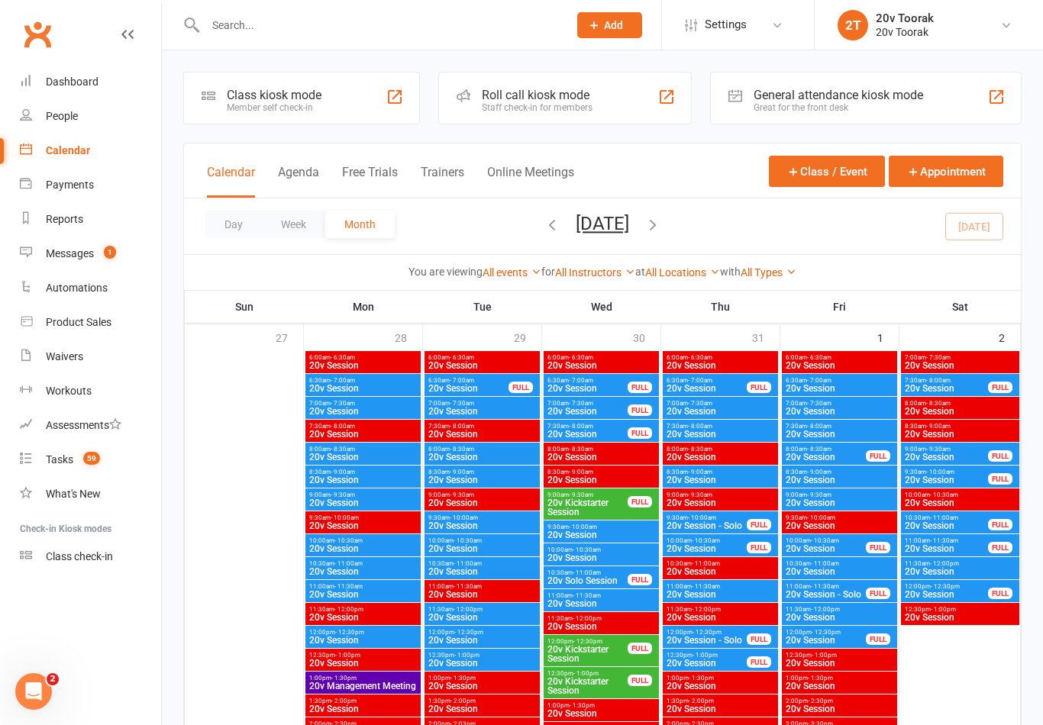
click at [135, 663] on nav "Clubworx Dashboard People Calendar Payments Reports Messages 1 Automations Prod…" at bounding box center [81, 366] width 162 height 725
click at [35, 466] on link "Tasks 59" at bounding box center [90, 460] width 141 height 34
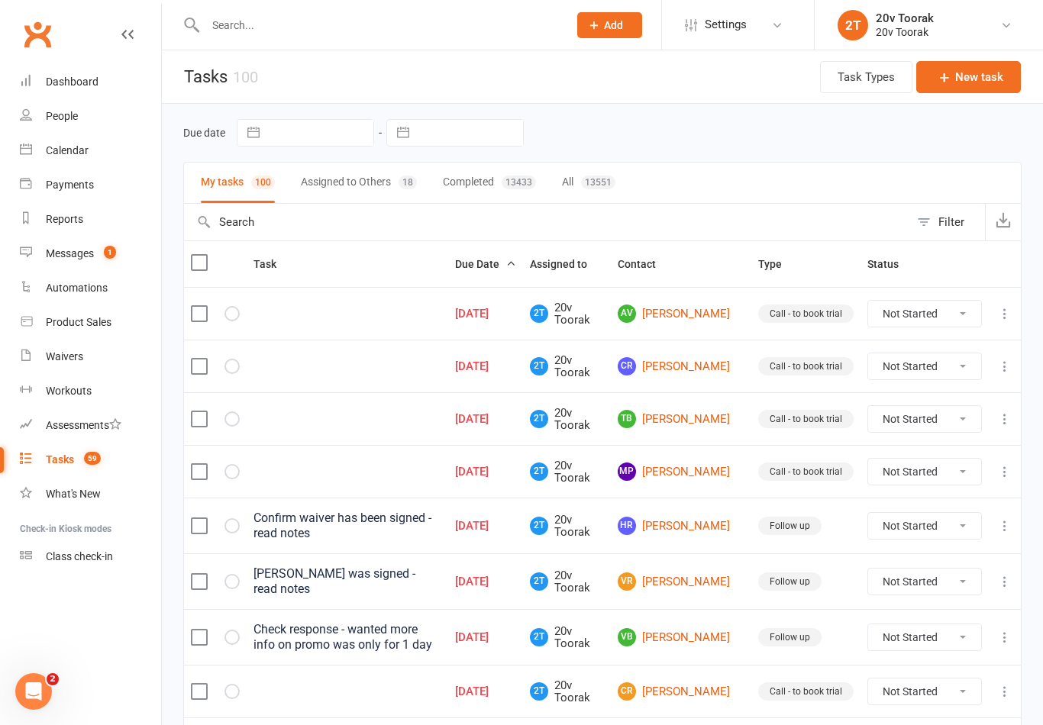
click at [44, 158] on link "Calendar" at bounding box center [90, 151] width 141 height 34
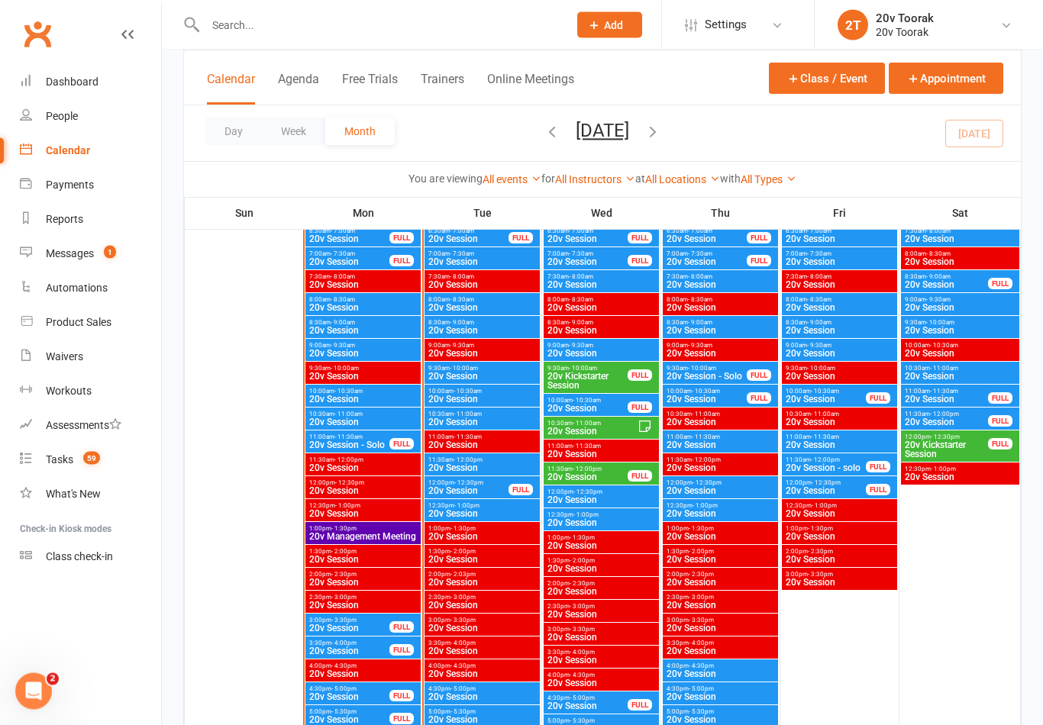
scroll to position [1574, 0]
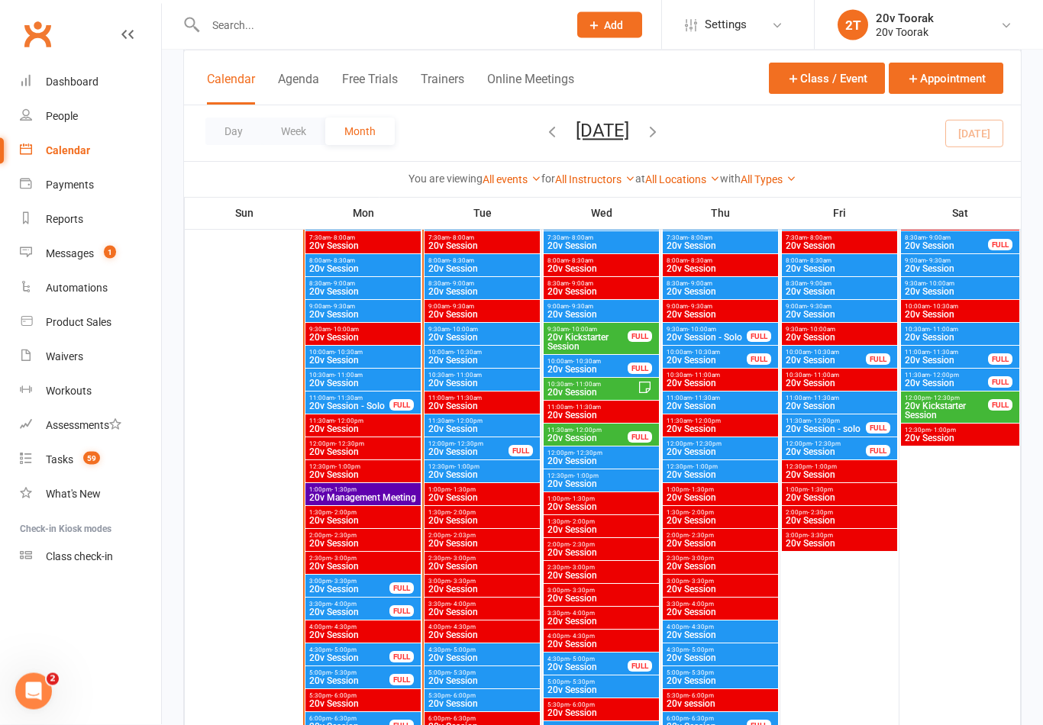
click at [355, 359] on span "20v Session" at bounding box center [362, 361] width 109 height 9
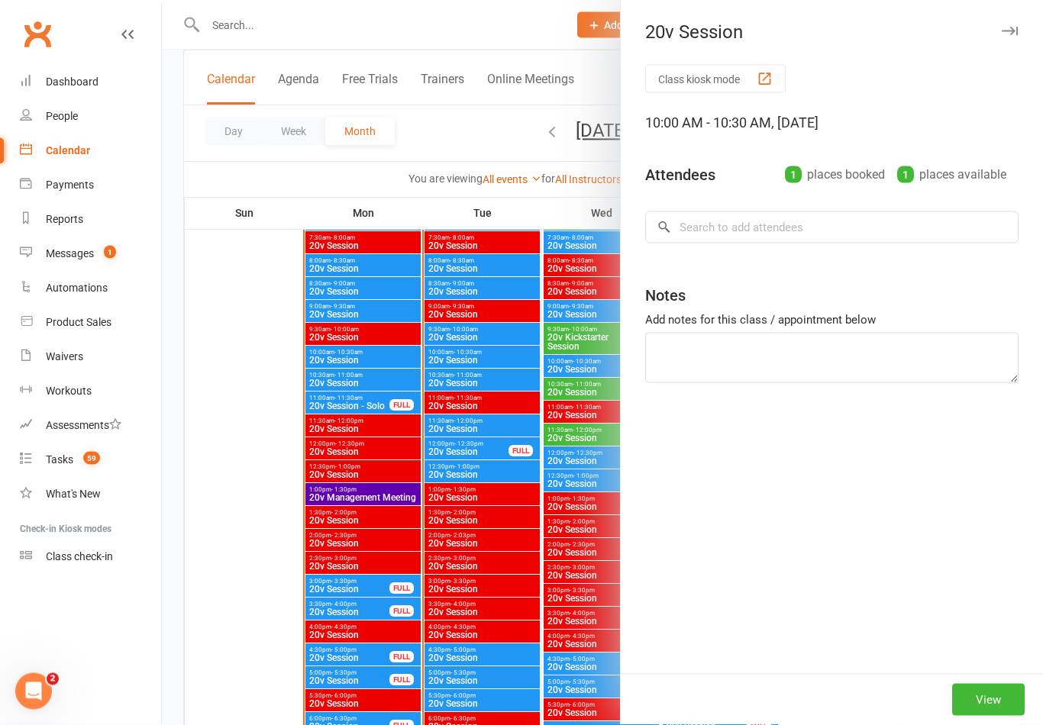
scroll to position [1574, 0]
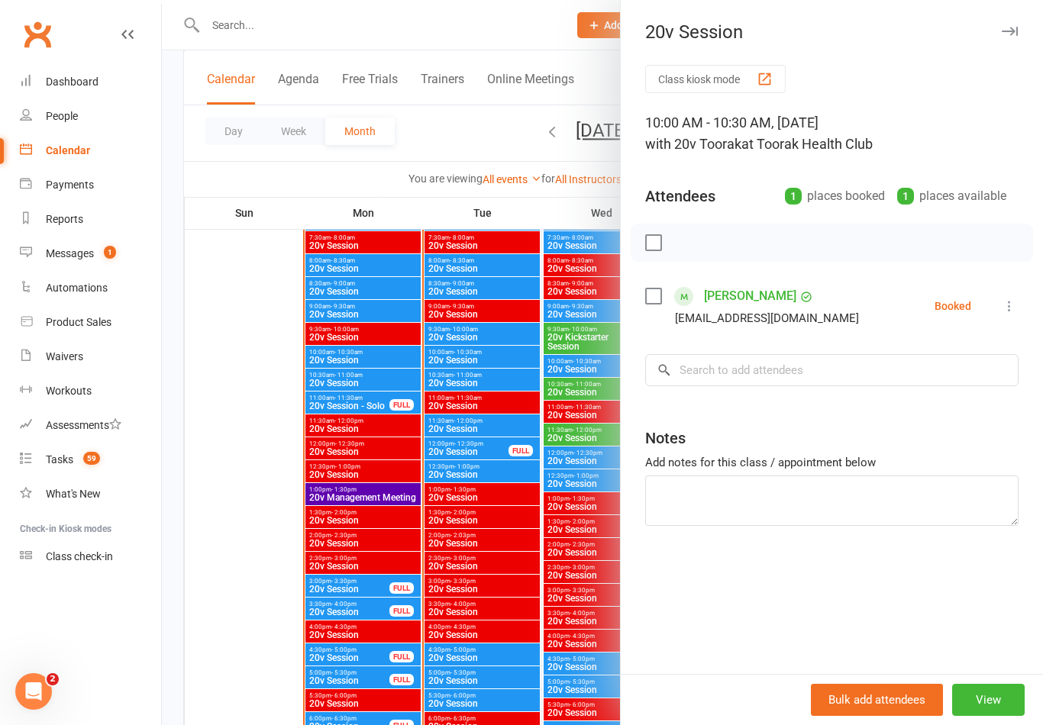
click at [397, 504] on div at bounding box center [602, 362] width 881 height 725
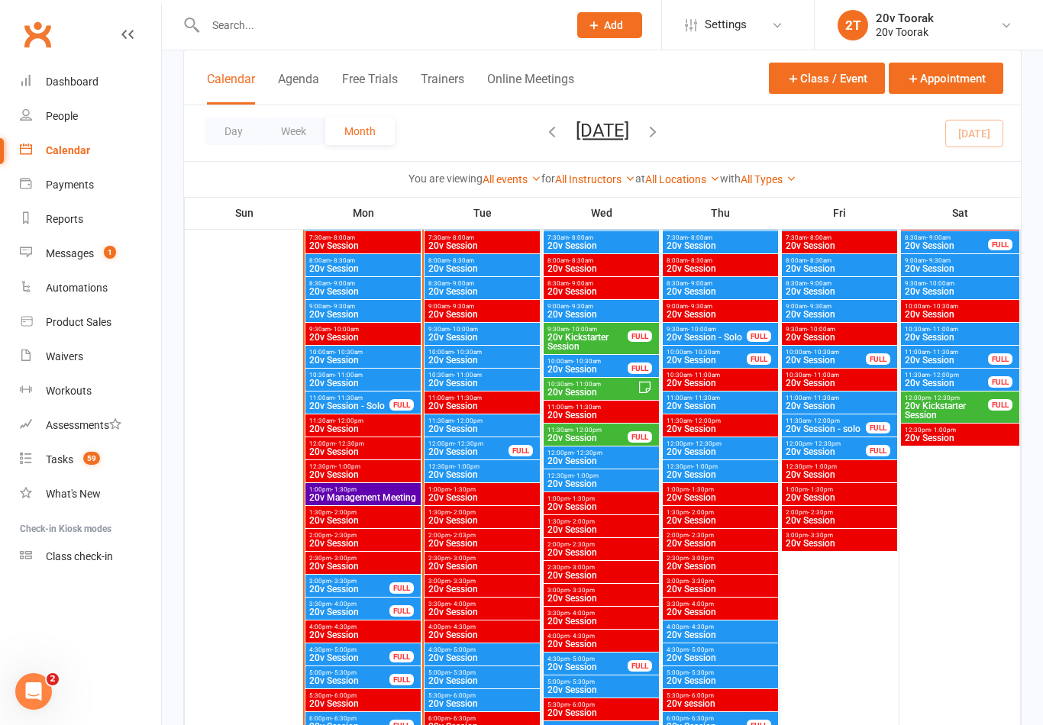
click at [360, 377] on span "- 11:00am" at bounding box center [348, 375] width 28 height 7
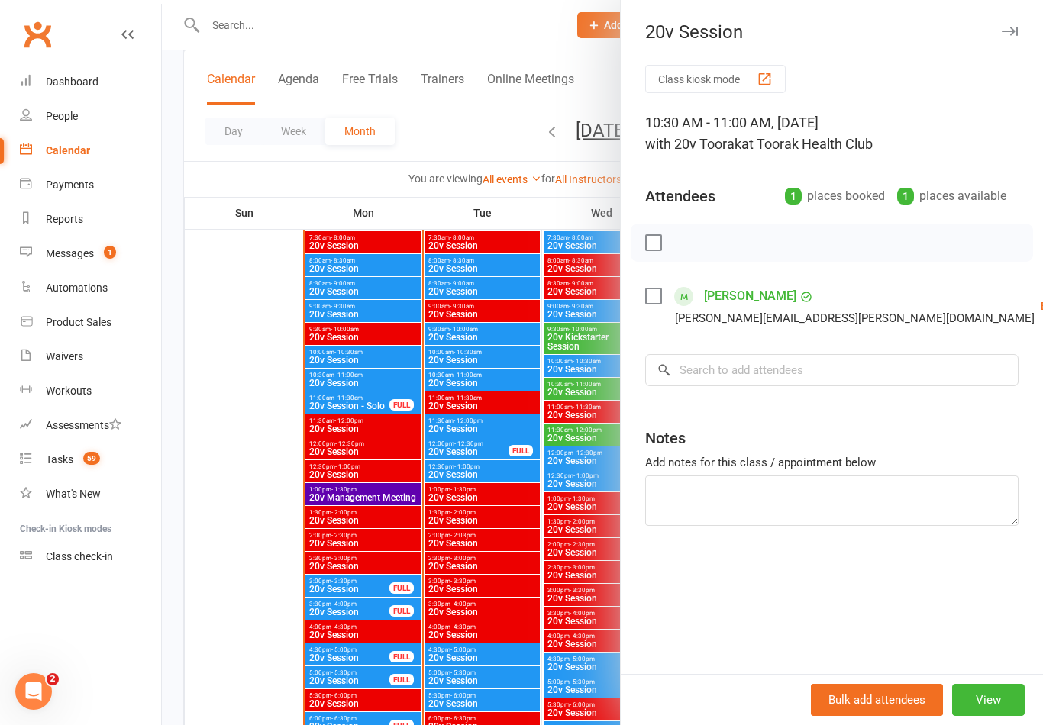
click at [396, 442] on div at bounding box center [602, 362] width 881 height 725
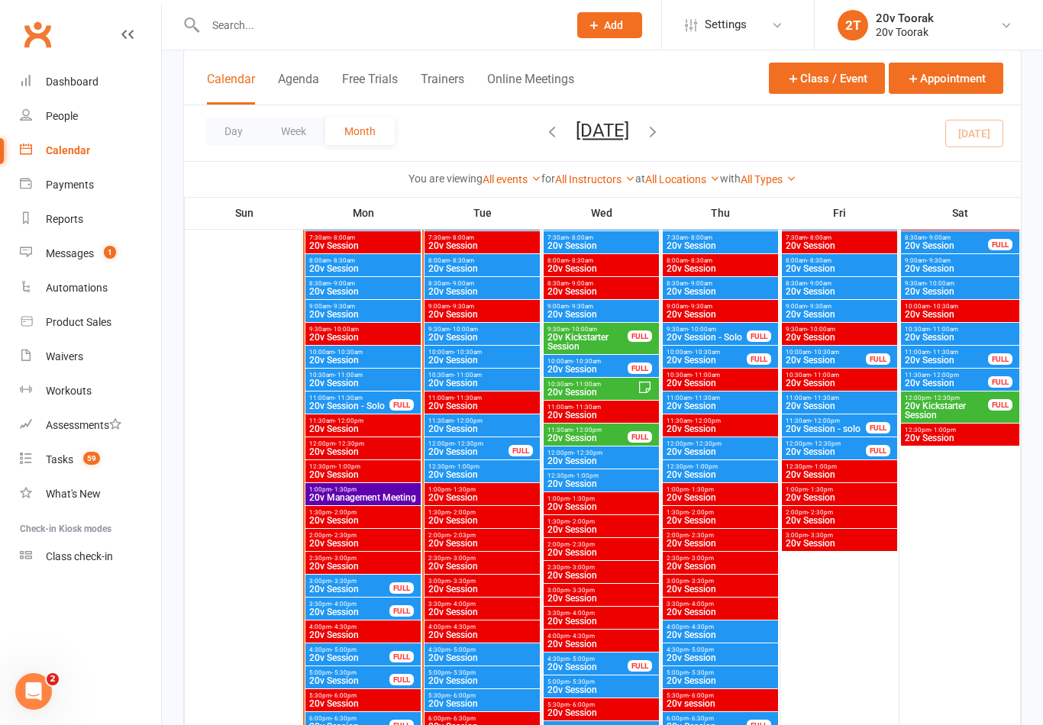
click at [385, 400] on span "11:00am - 11:30am" at bounding box center [349, 398] width 82 height 7
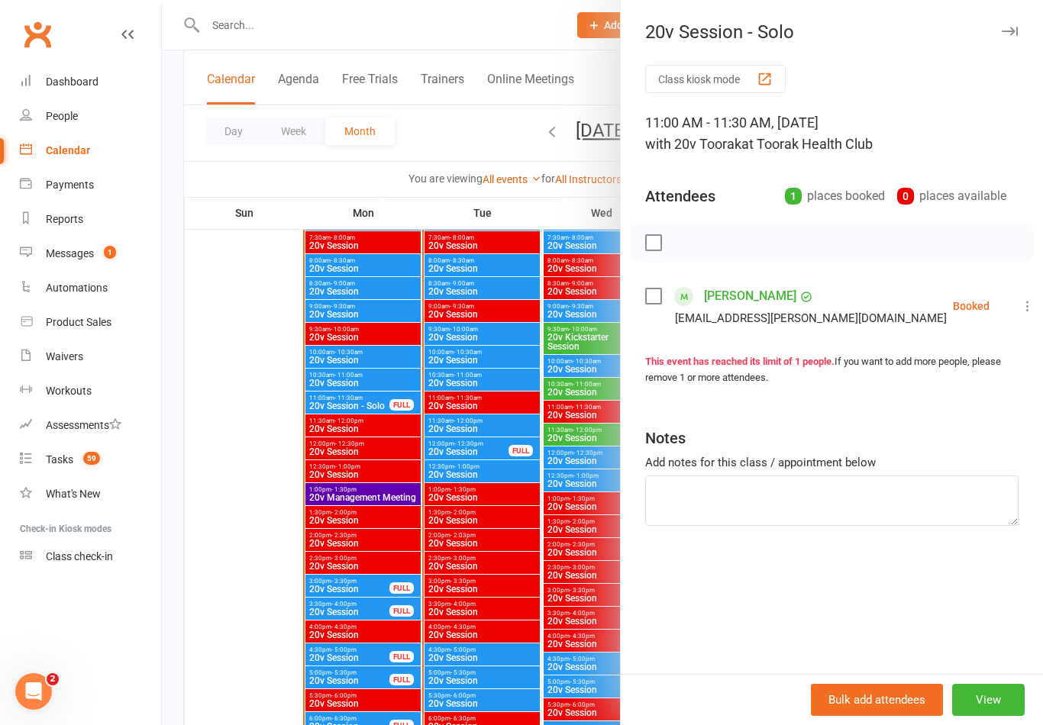
click at [383, 457] on div at bounding box center [602, 362] width 881 height 725
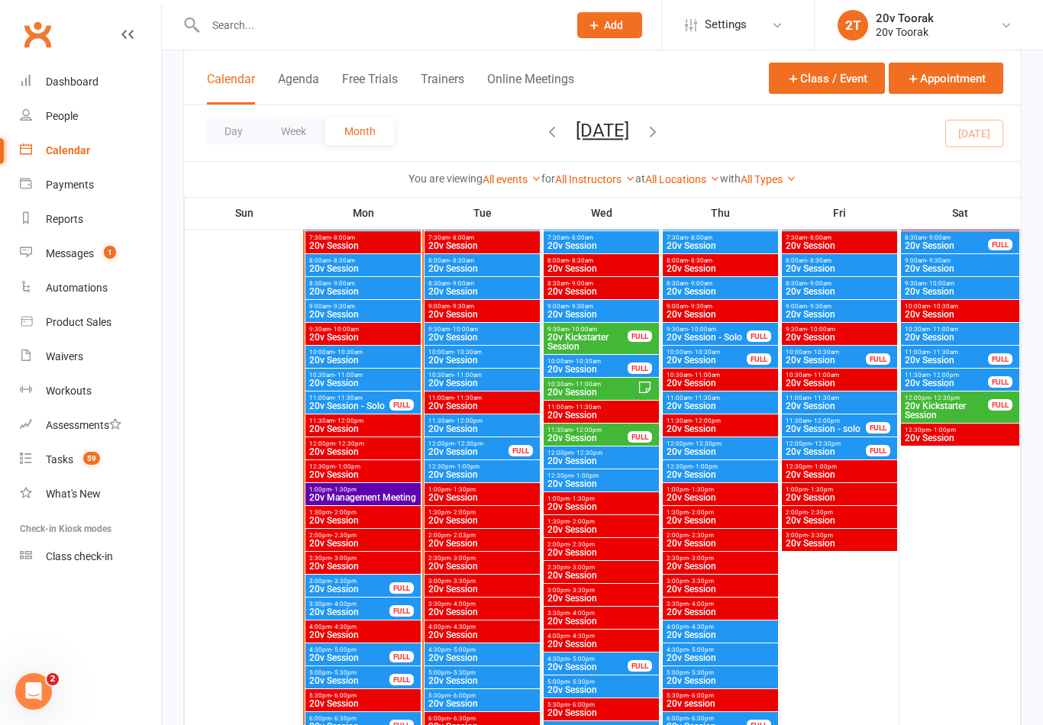
click at [103, 259] on count-badge "1" at bounding box center [106, 253] width 20 height 12
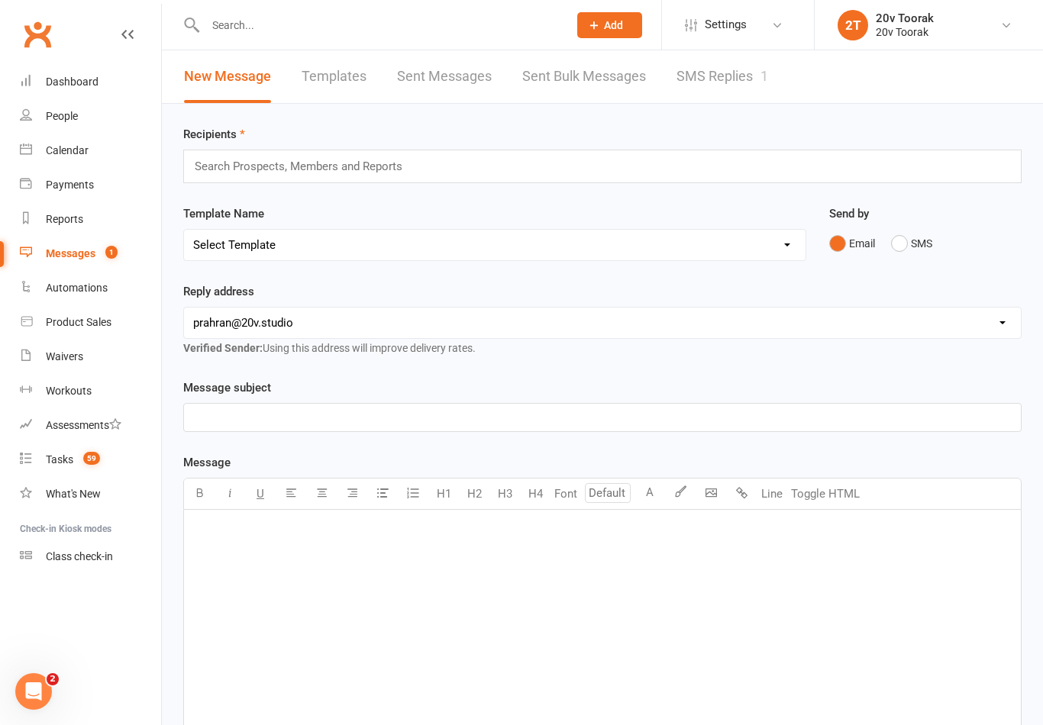
click at [751, 77] on link "SMS Replies 1" at bounding box center [722, 76] width 92 height 53
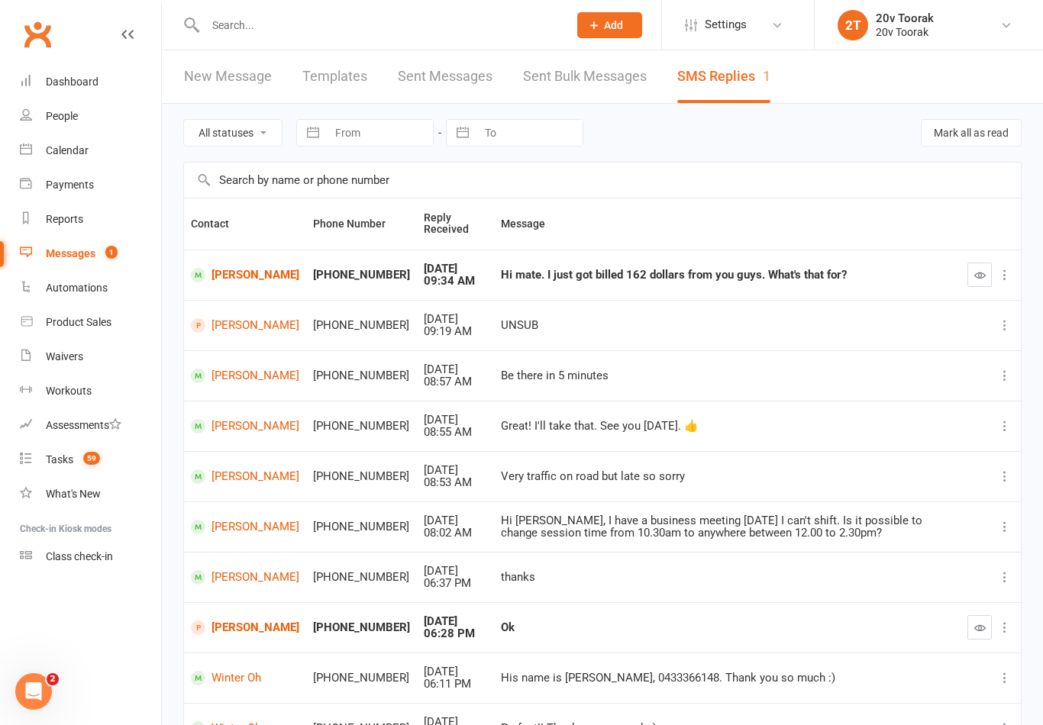
click at [223, 268] on link "Paul Thomas" at bounding box center [245, 275] width 108 height 15
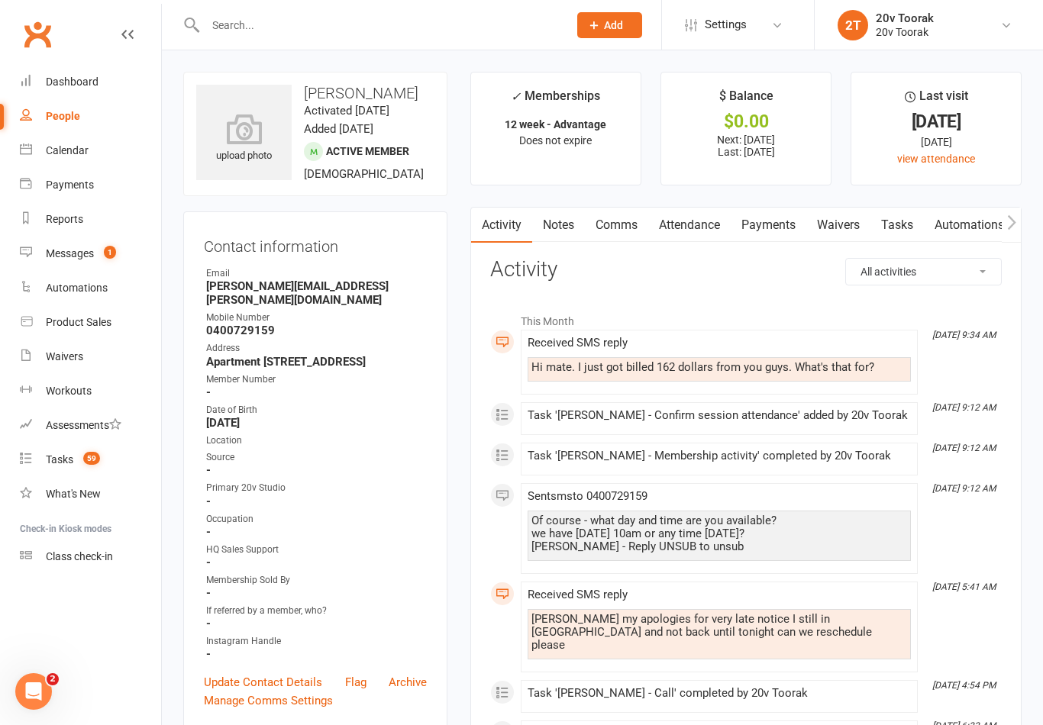
click at [771, 215] on link "Payments" at bounding box center [769, 225] width 76 height 35
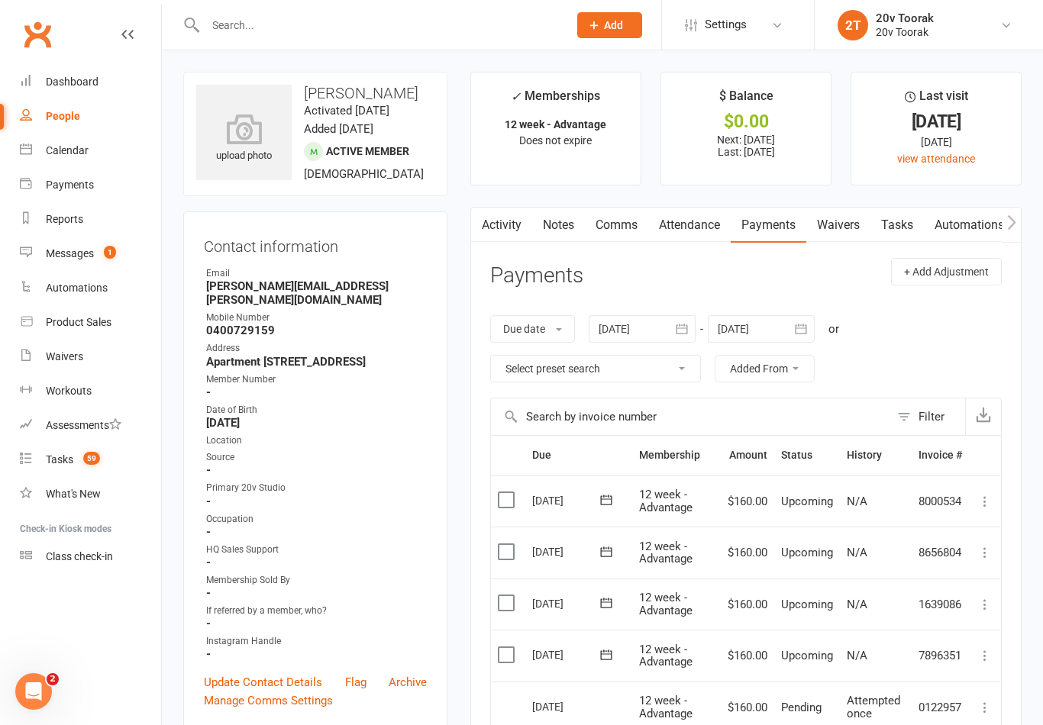
click at [501, 231] on link "Activity" at bounding box center [501, 225] width 61 height 35
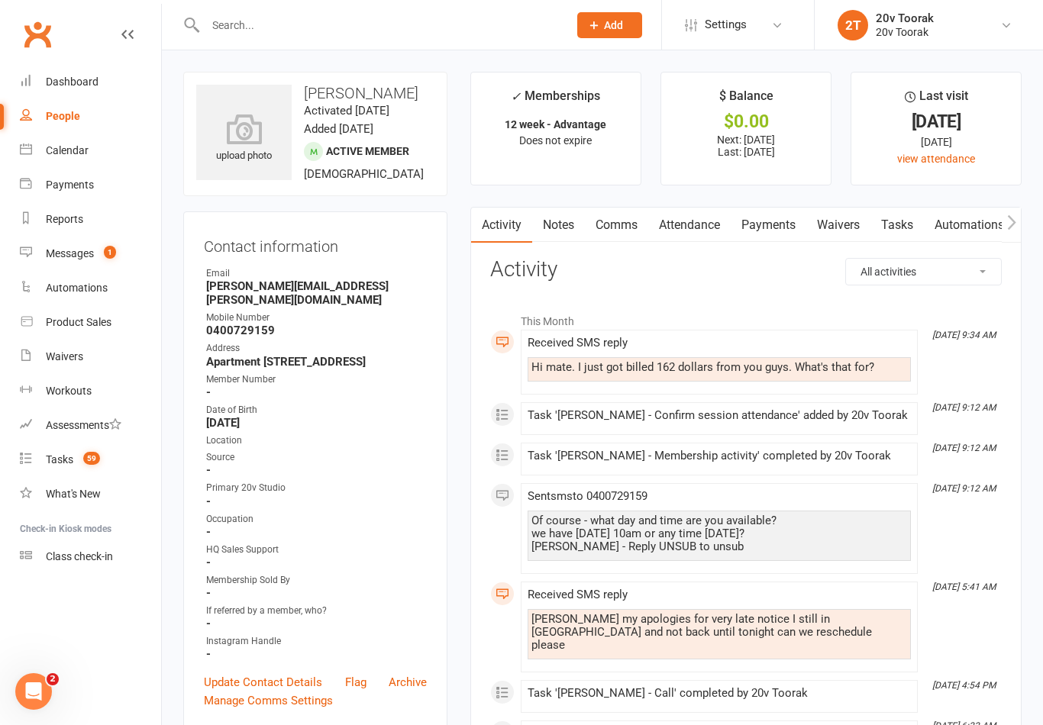
click at [622, 216] on link "Comms" at bounding box center [616, 225] width 63 height 35
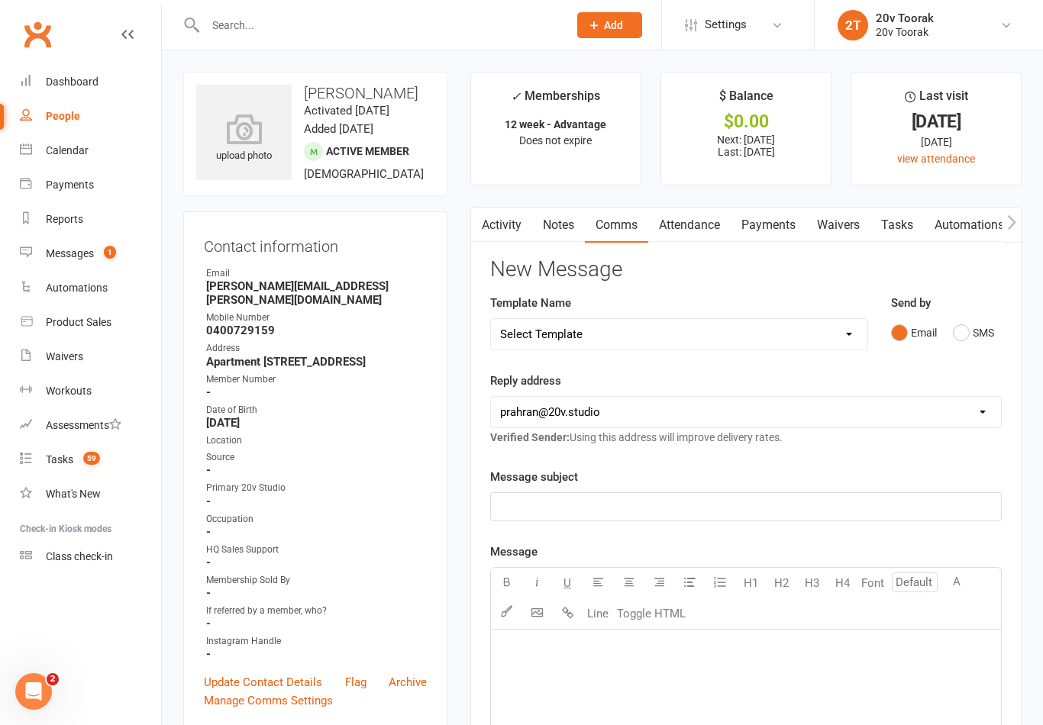
click at [981, 342] on button "SMS" at bounding box center [973, 332] width 41 height 29
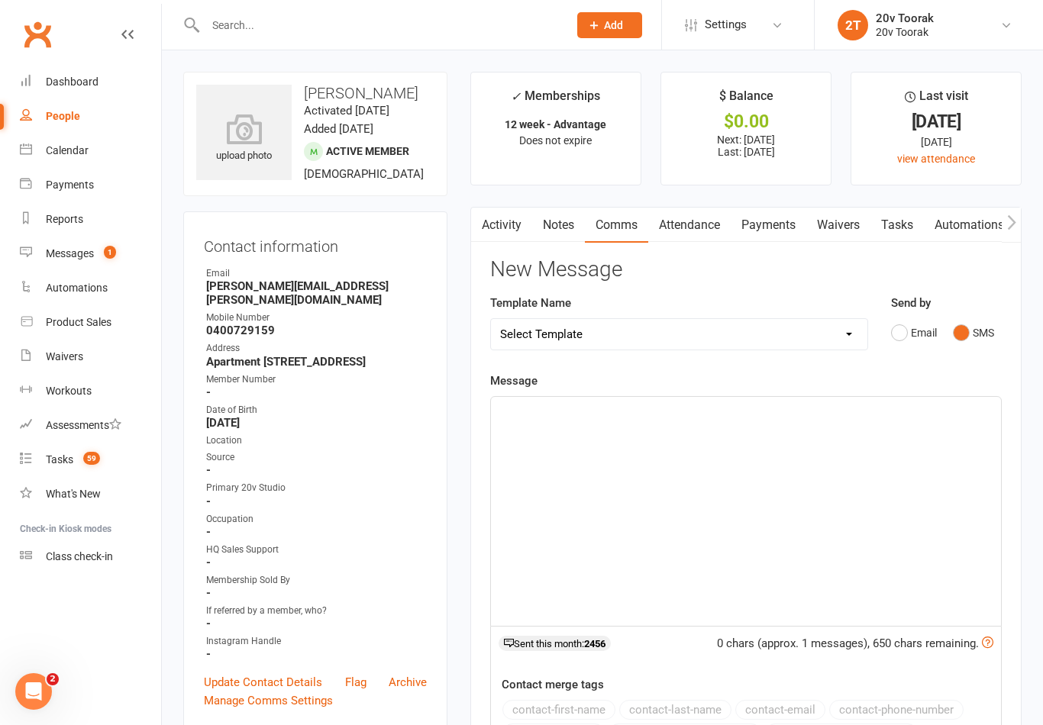
click at [717, 531] on div "﻿" at bounding box center [746, 511] width 510 height 229
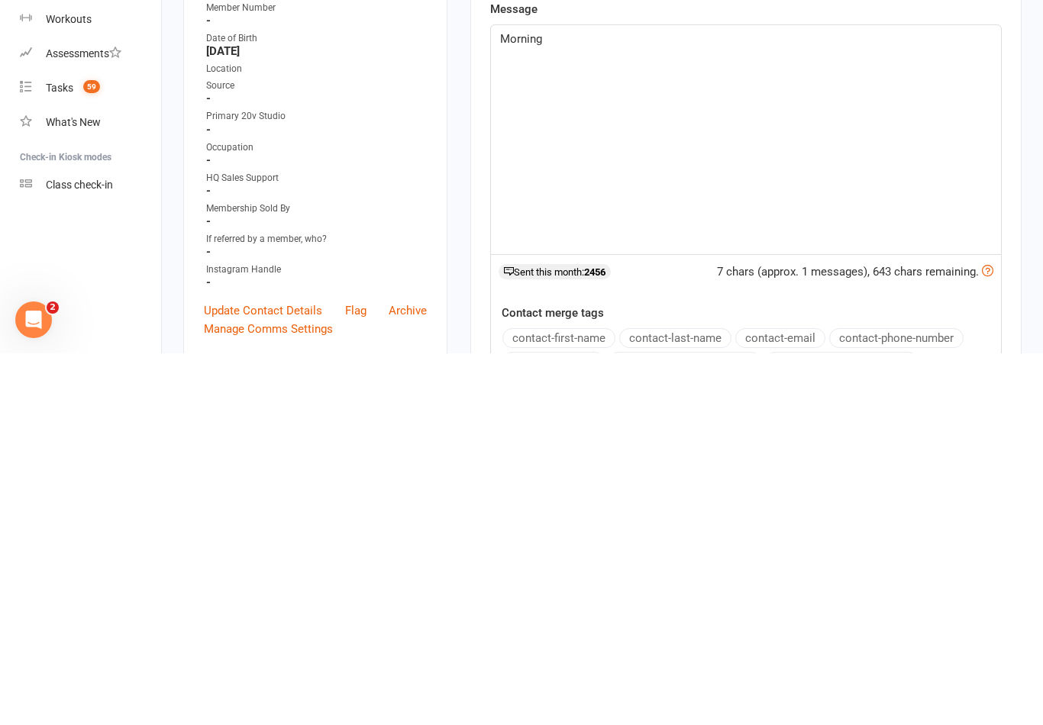
scroll to position [7, 0]
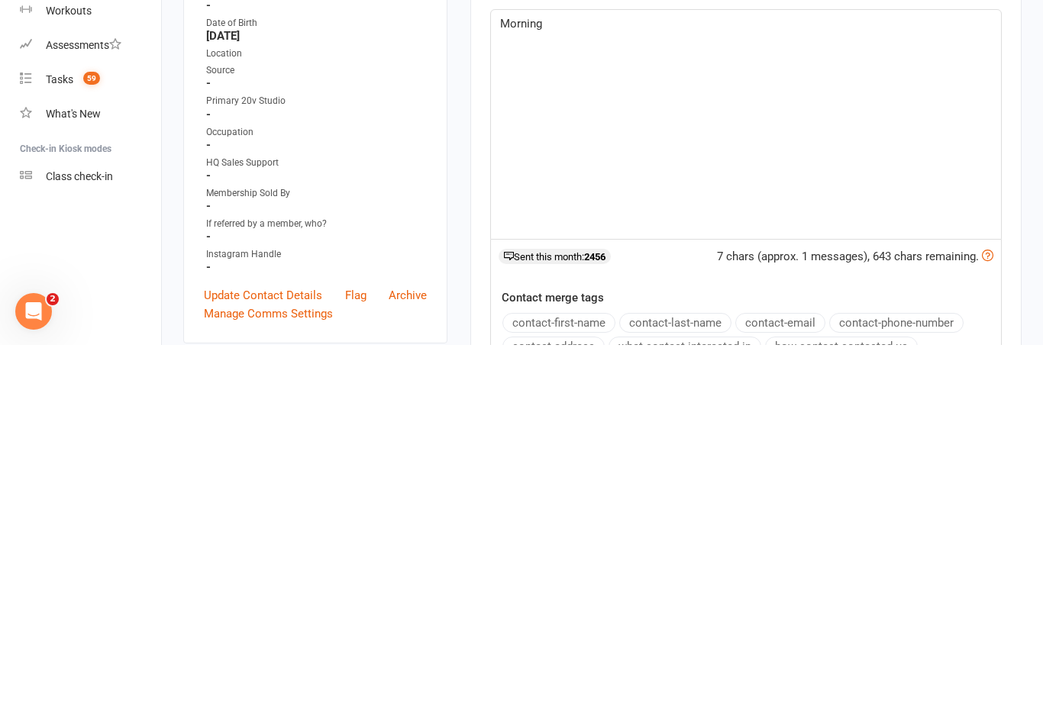
click at [590, 693] on button "contact-first-name" at bounding box center [558, 703] width 113 height 20
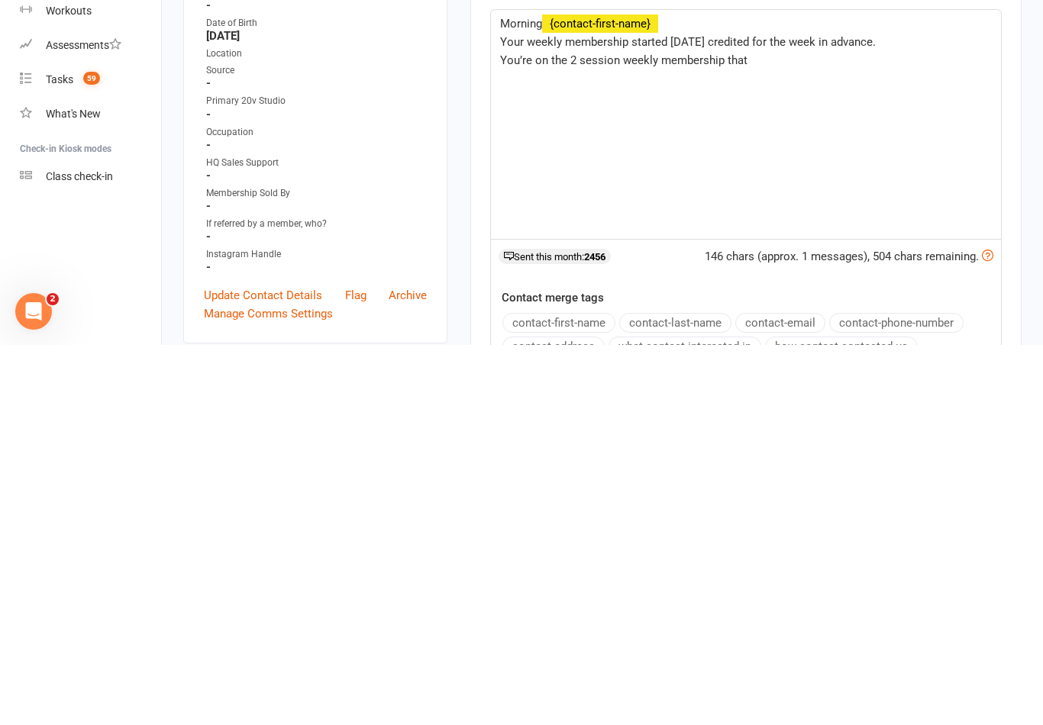
click at [560, 434] on span "You’re on the 2 session weekly membership that" at bounding box center [623, 441] width 247 height 14
click at [654, 434] on span "You’re on their week, 2 session weekly membership that" at bounding box center [643, 441] width 286 height 14
click at [722, 434] on span "You’re on their week, 2 sessions per weekly membership that" at bounding box center [656, 441] width 312 height 14
click at [893, 431] on p "You’re on their week, 2 sessions per week membership that" at bounding box center [746, 440] width 492 height 18
click at [568, 434] on span "You’re on their week, 2 sessions per week membership for $80 per session (or $1…" at bounding box center [739, 441] width 479 height 14
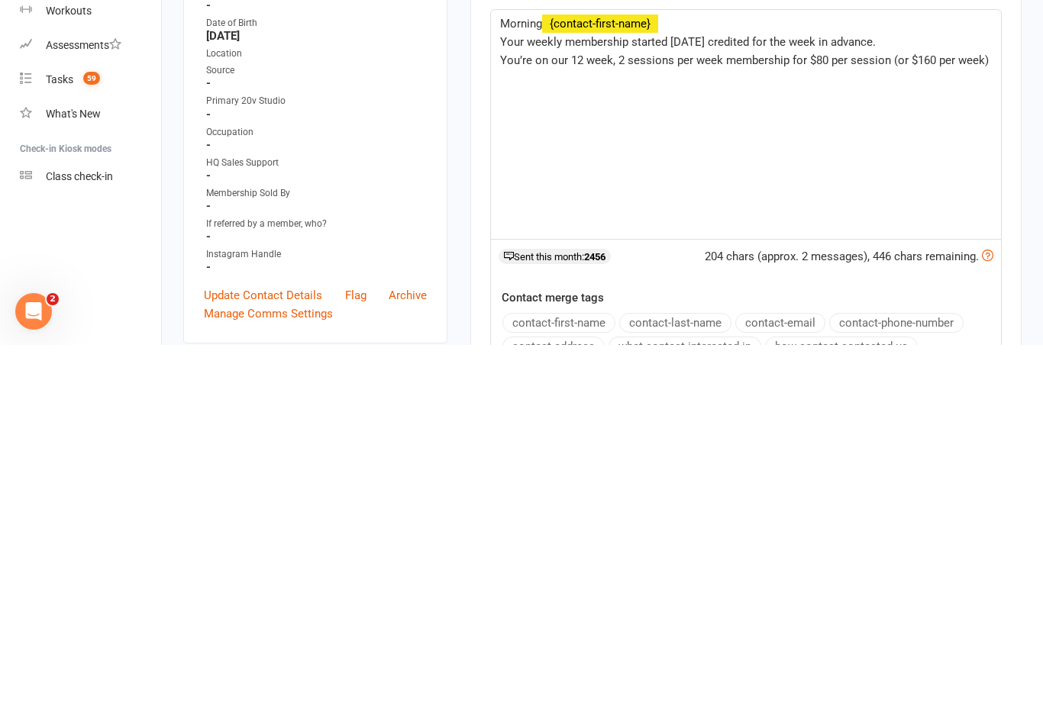
click at [612, 468] on p "﻿" at bounding box center [746, 477] width 492 height 18
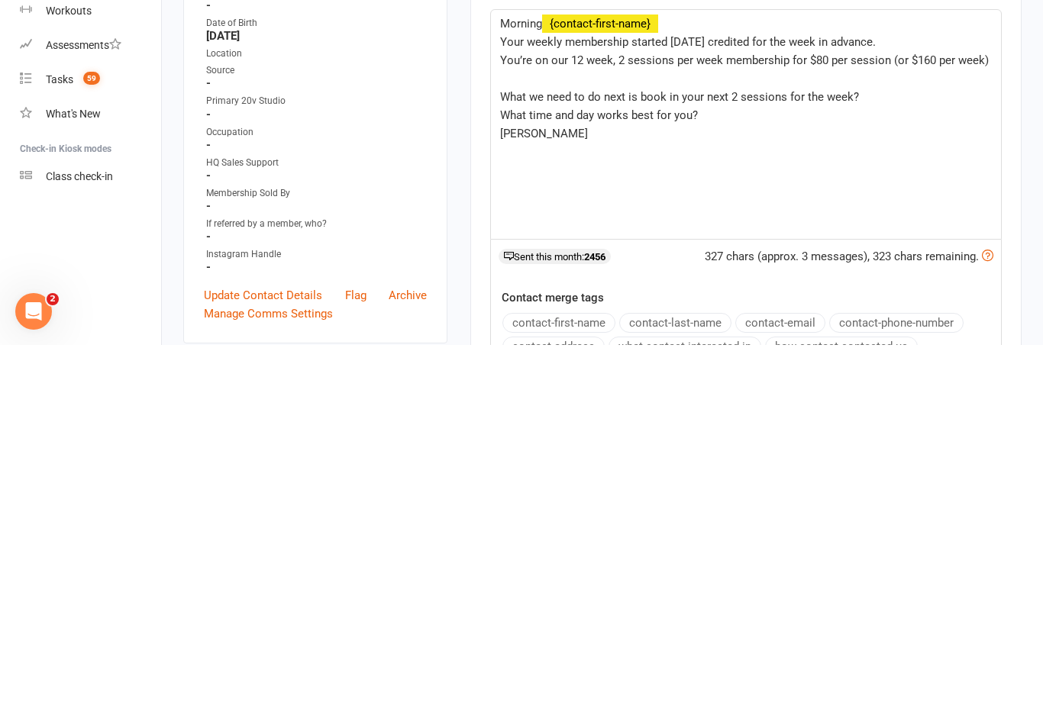
scroll to position [388, 0]
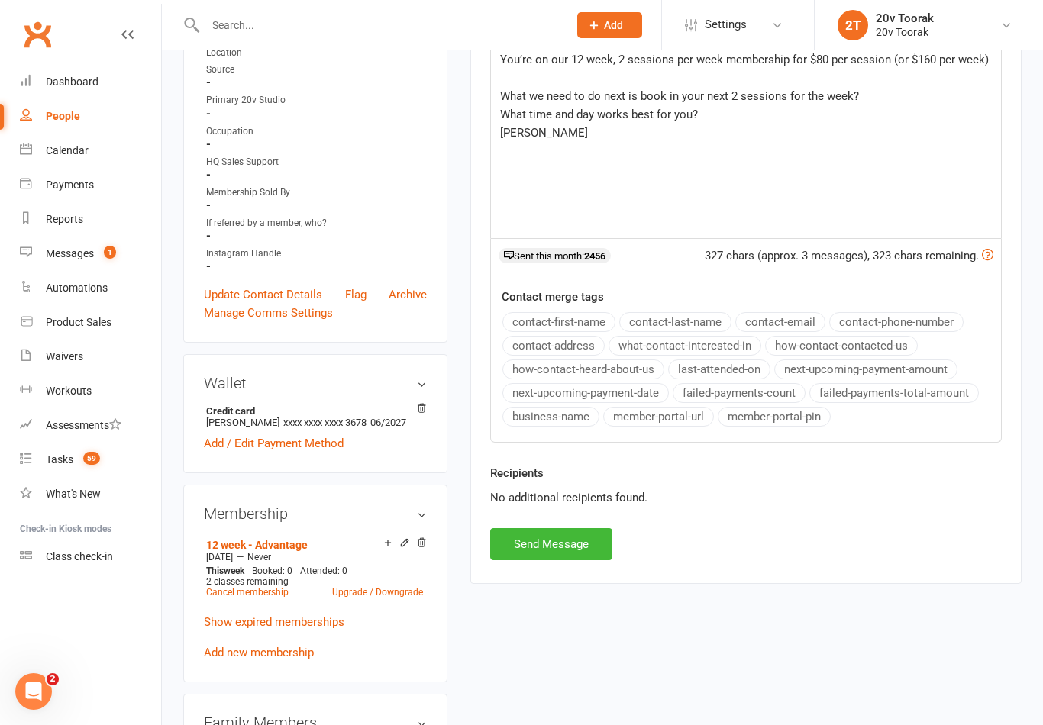
click at [563, 547] on button "Send Message" at bounding box center [551, 544] width 122 height 32
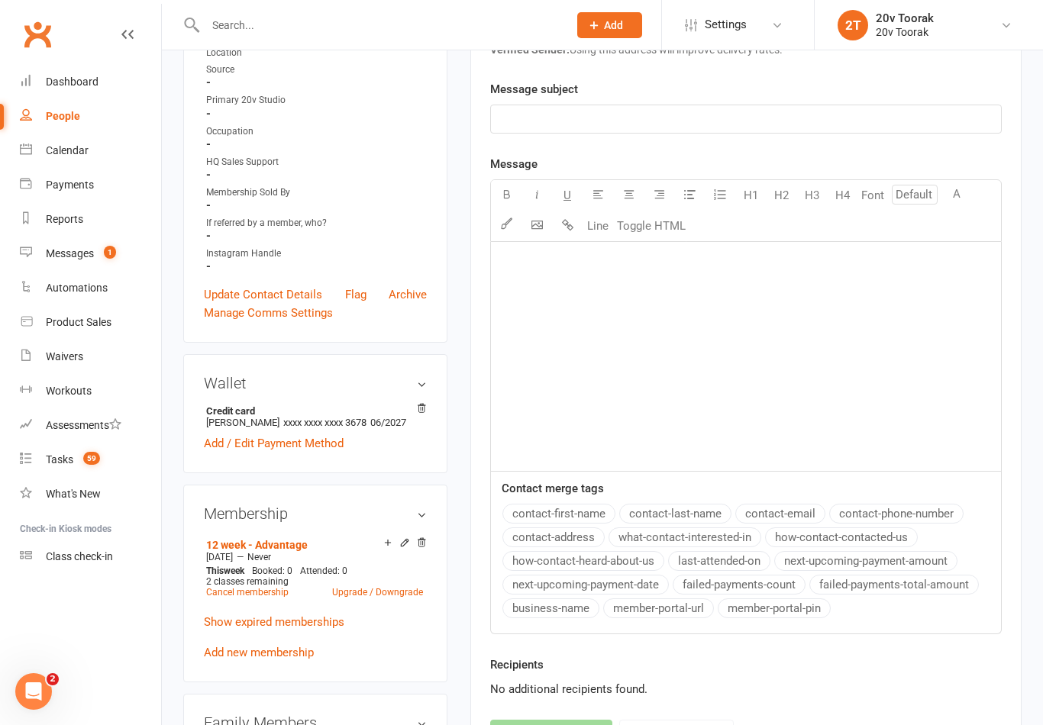
click at [1023, 9] on li "2T 20v Toorak 20v Toorak My profile Help Terms & conditions Privacy policy Sign…" at bounding box center [928, 25] width 229 height 50
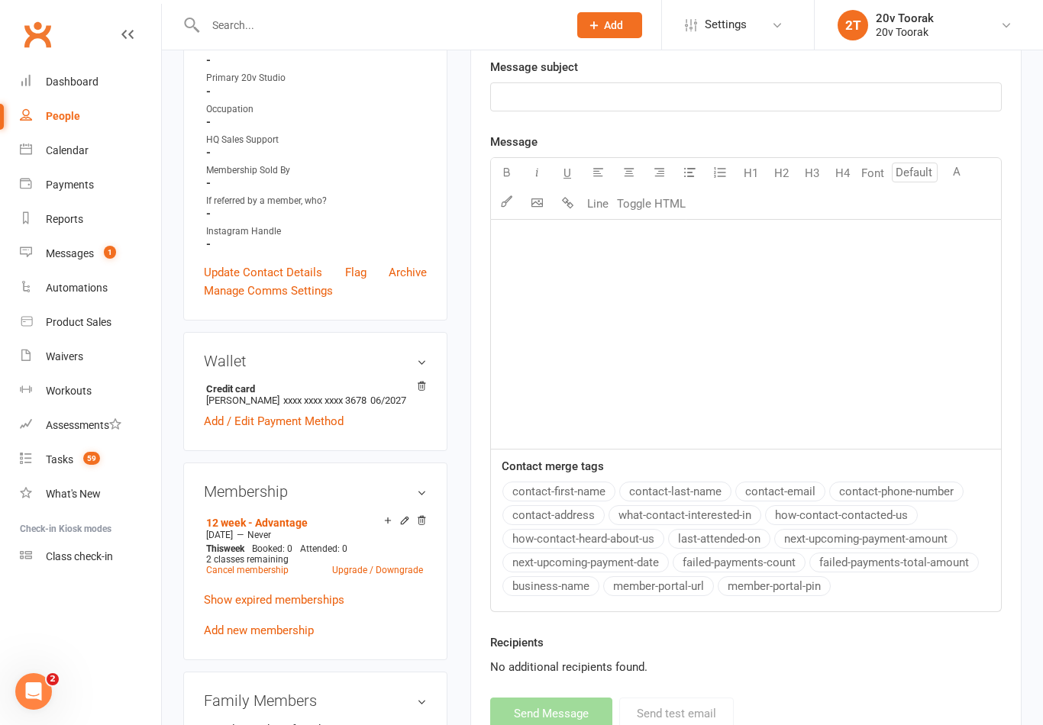
scroll to position [412, 0]
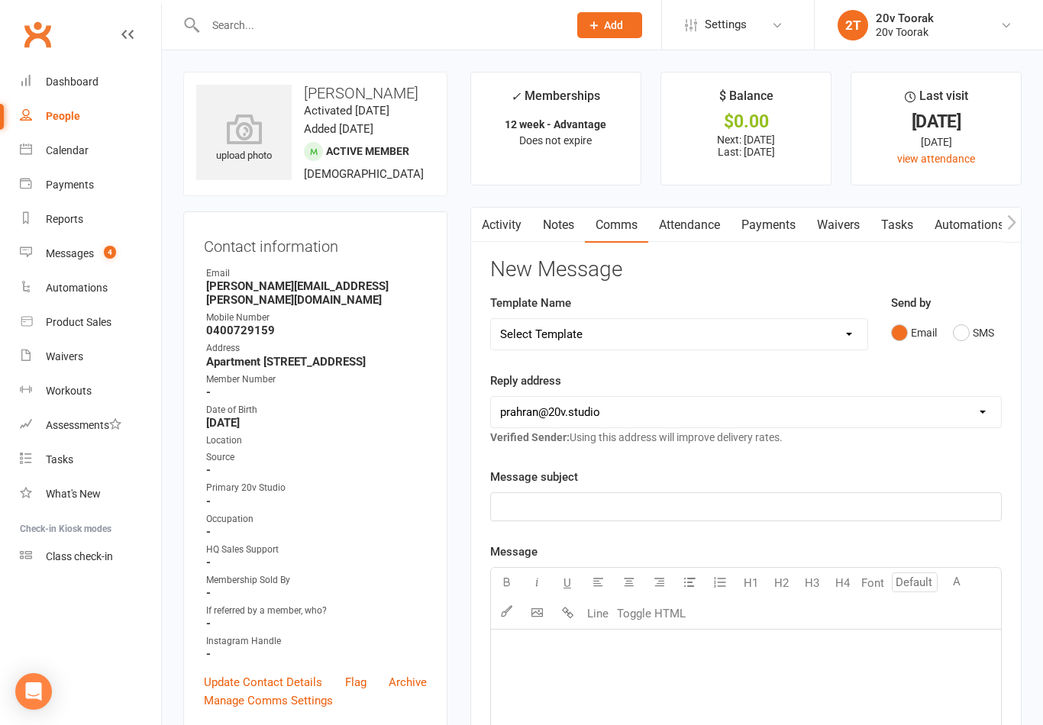
click at [63, 256] on div "Messages" at bounding box center [70, 253] width 48 height 12
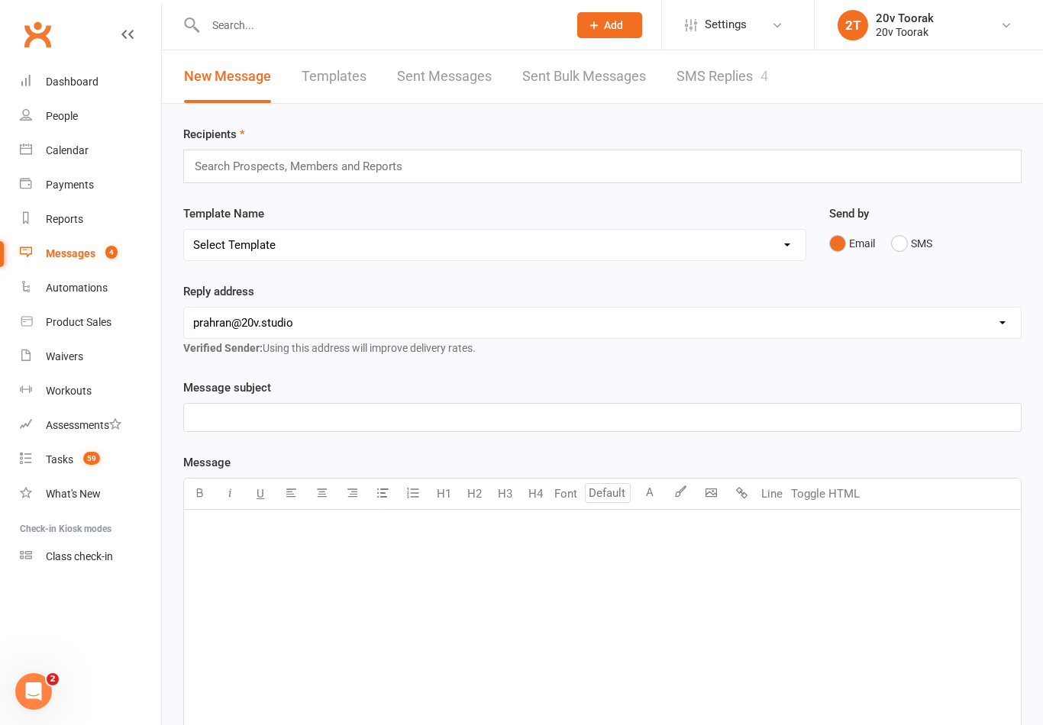
click at [728, 83] on link "SMS Replies 4" at bounding box center [722, 76] width 92 height 53
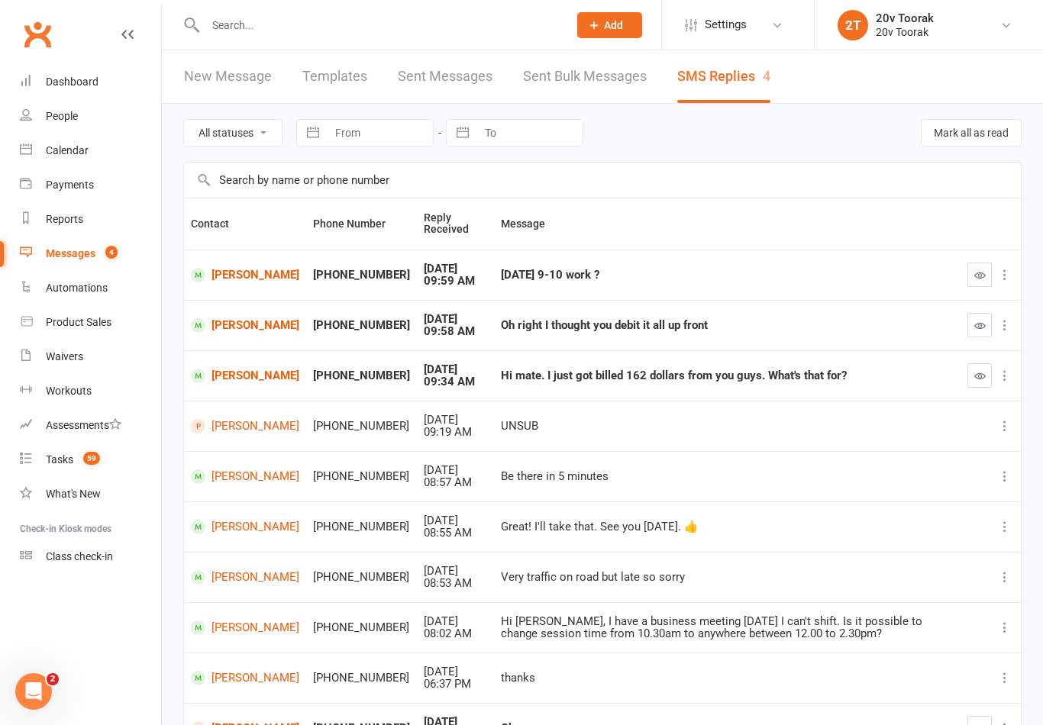
click at [986, 375] on button "button" at bounding box center [979, 375] width 24 height 24
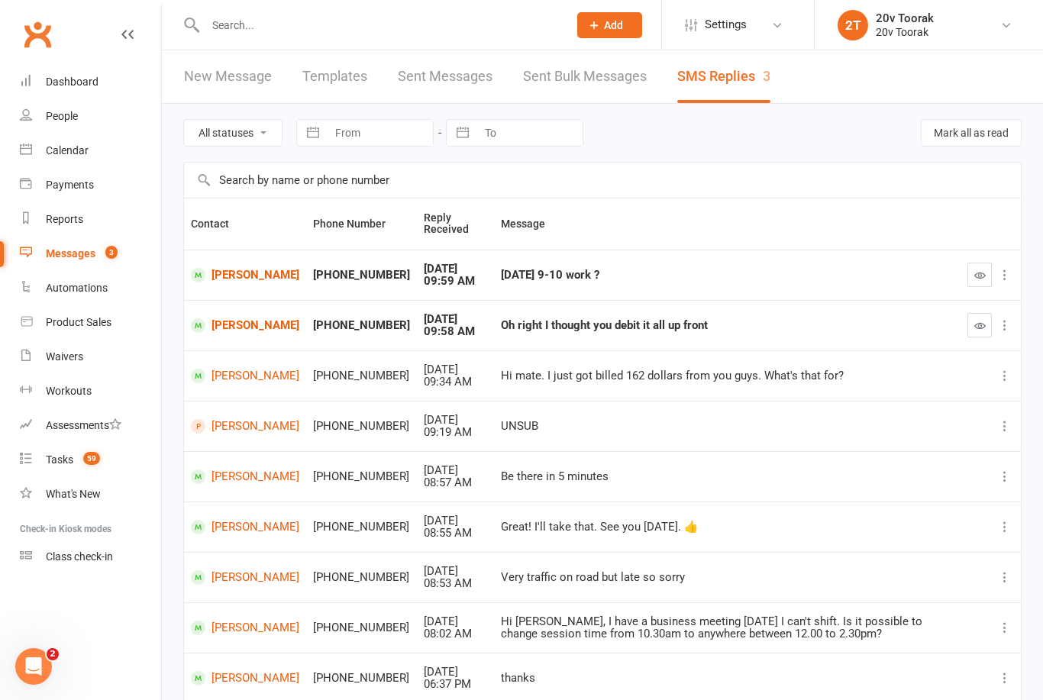
click at [234, 274] on link "[PERSON_NAME]" at bounding box center [245, 275] width 108 height 15
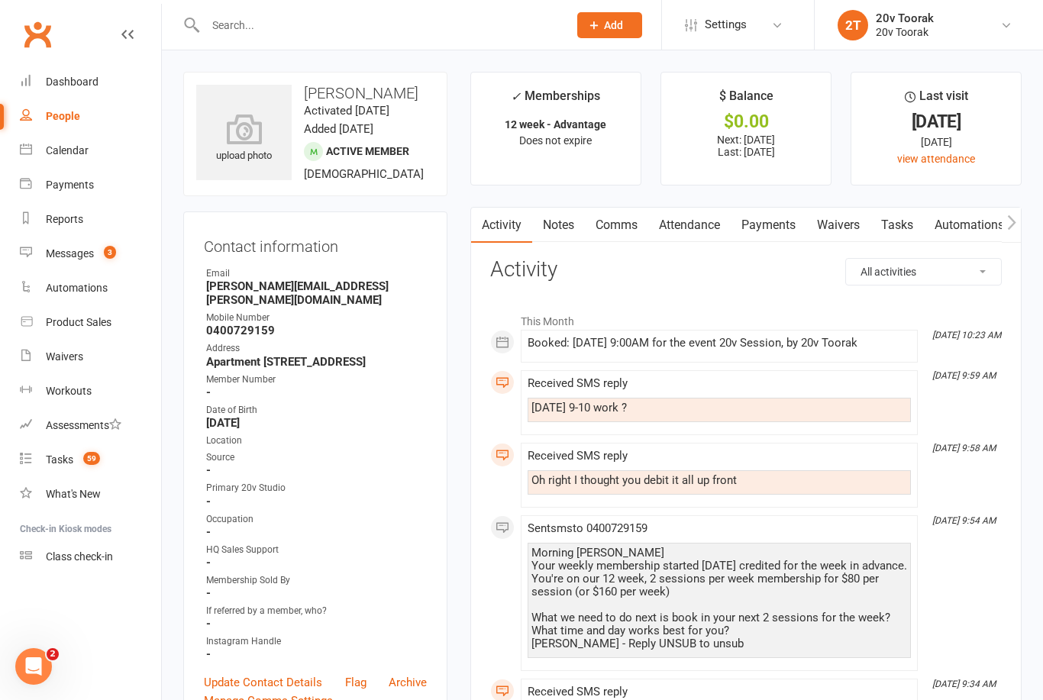
click at [615, 231] on link "Comms" at bounding box center [616, 225] width 63 height 35
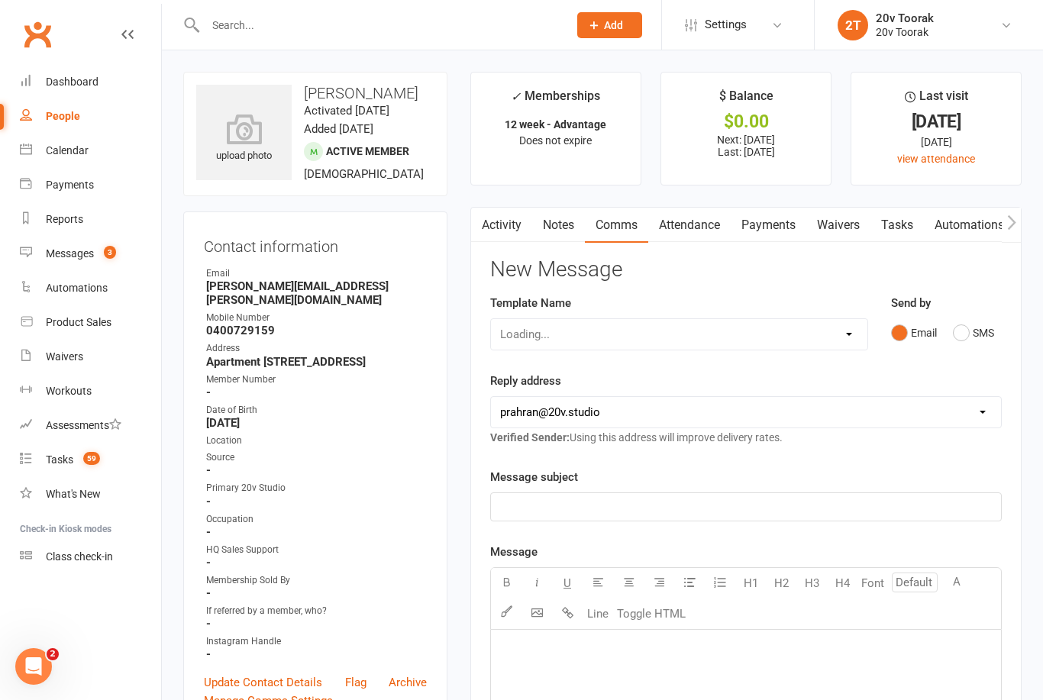
click at [961, 336] on button "SMS" at bounding box center [973, 332] width 41 height 29
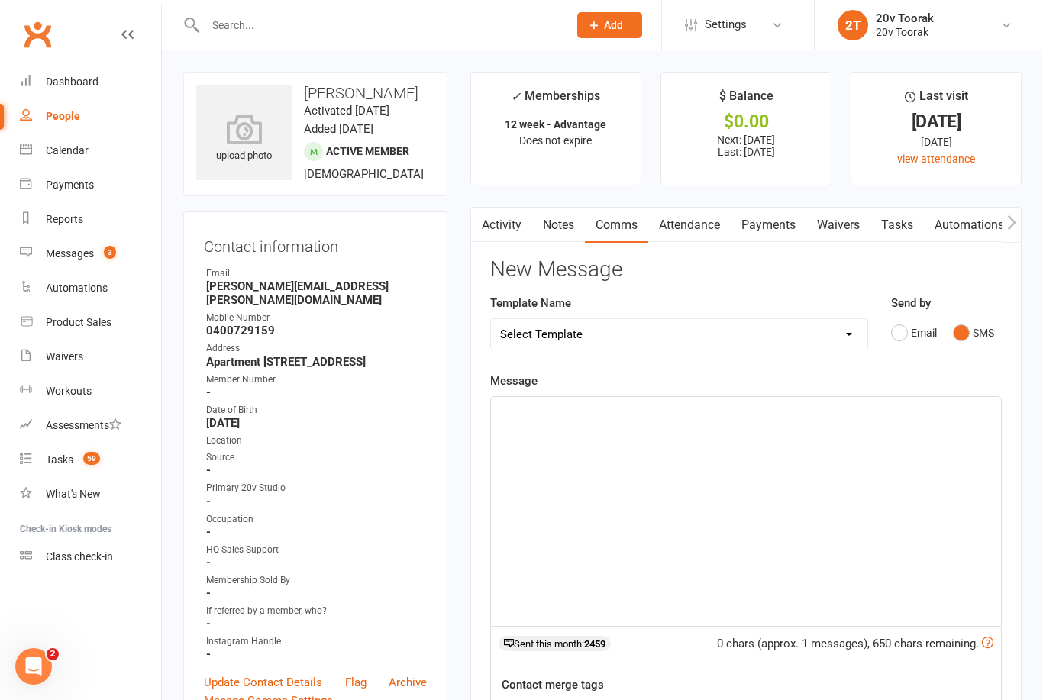
click at [756, 463] on div "﻿" at bounding box center [746, 511] width 510 height 229
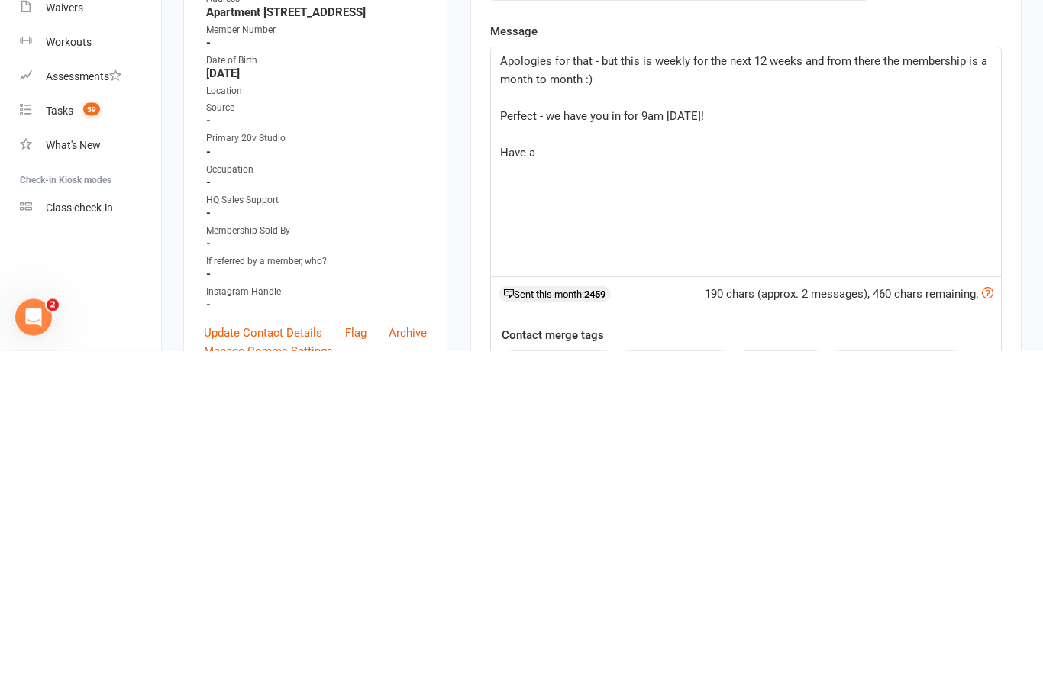
click at [749, 294] on div "Template Name Select Template [SMS] 12 Week Promo - First Trial Attended - Not …" at bounding box center [679, 333] width 401 height 78
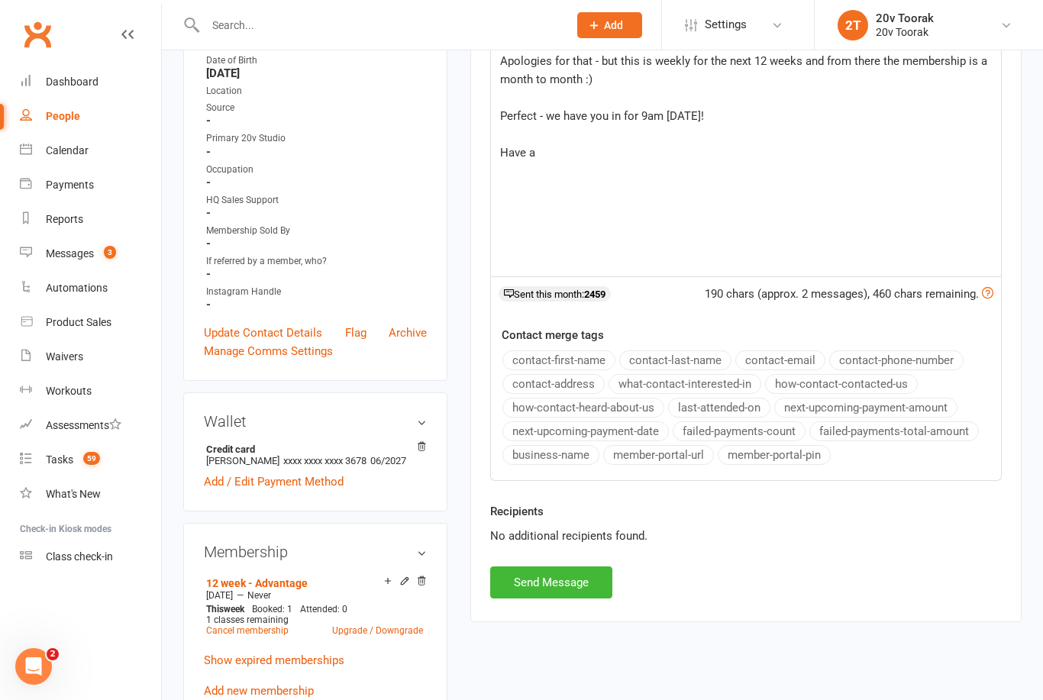
click at [722, 166] on div "Apologies for that - but this is weekly for the next 12 weeks and from there th…" at bounding box center [746, 161] width 510 height 229
click at [567, 576] on button "Send Message" at bounding box center [551, 583] width 122 height 32
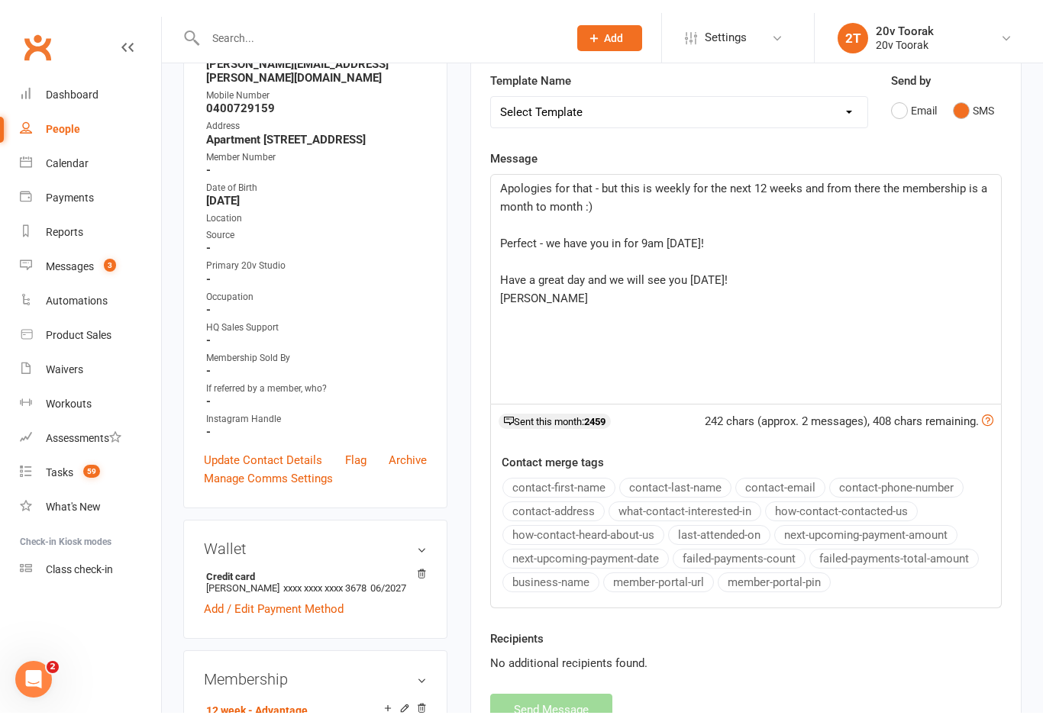
scroll to position [0, 0]
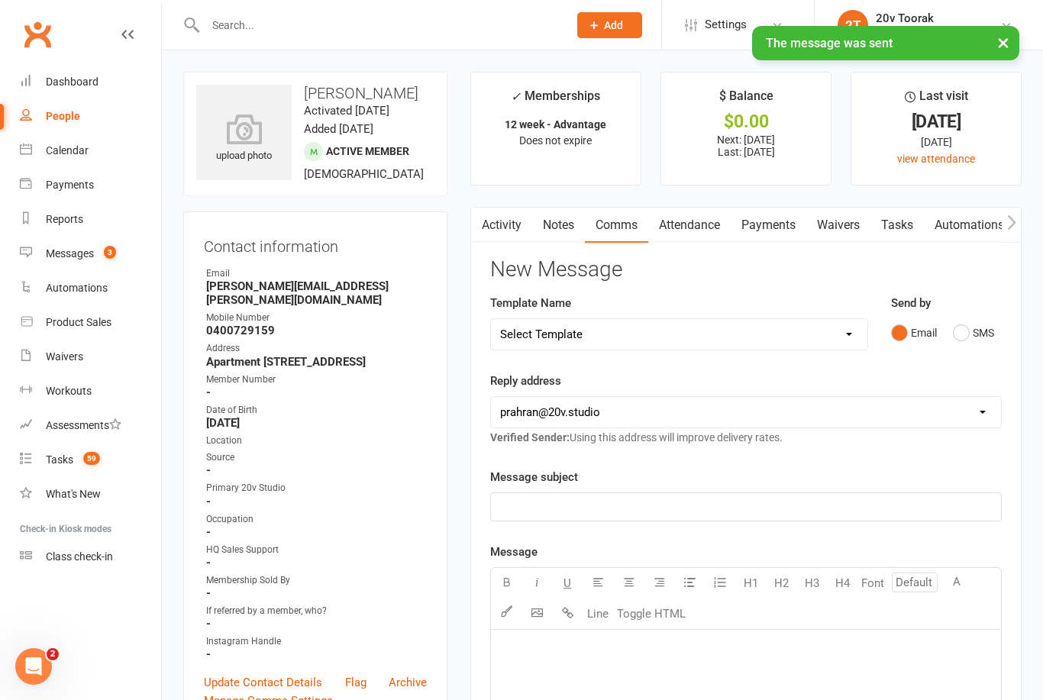
click at [888, 231] on link "Tasks" at bounding box center [896, 225] width 53 height 35
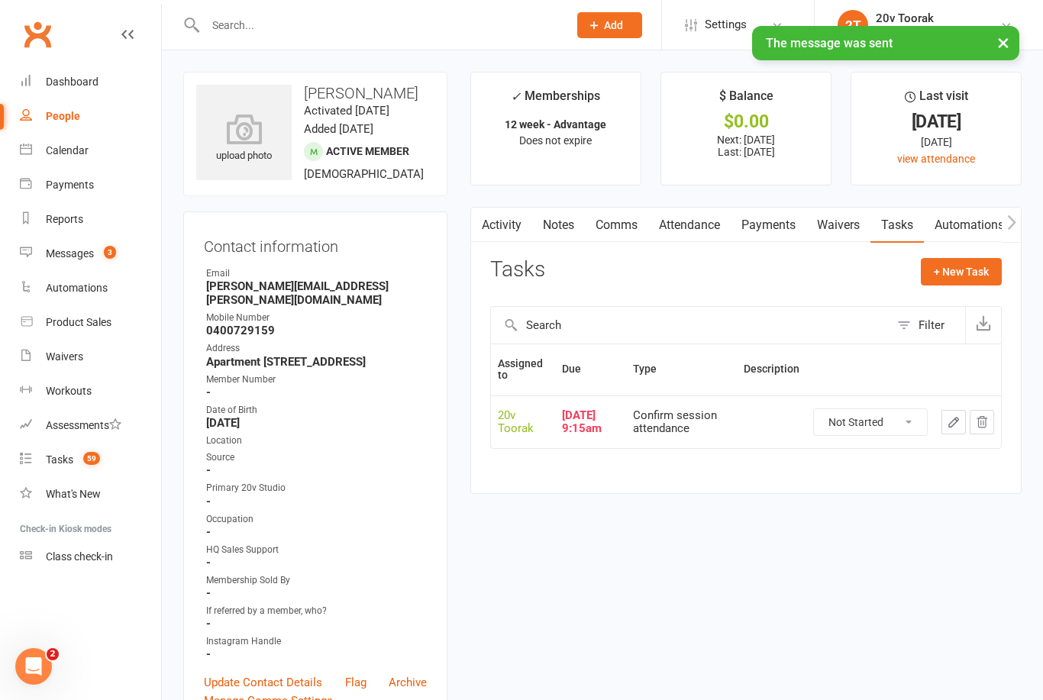
click at [887, 416] on select "Not Started In Progress Waiting Complete" at bounding box center [870, 422] width 113 height 26
select select "unstarted"
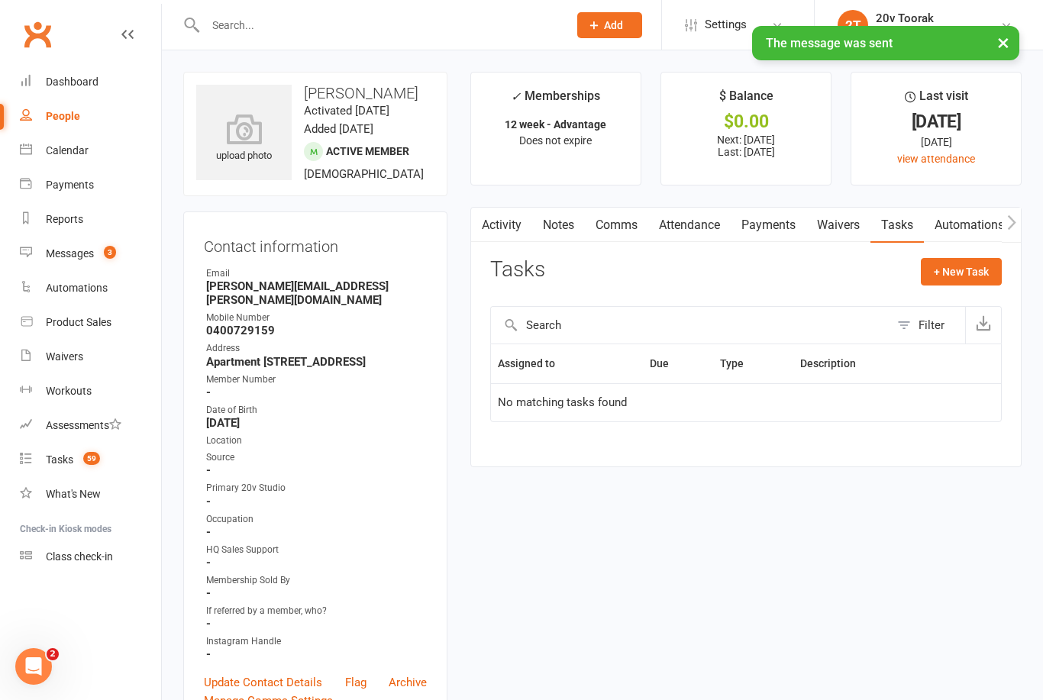
click at [37, 143] on link "Calendar" at bounding box center [90, 151] width 141 height 34
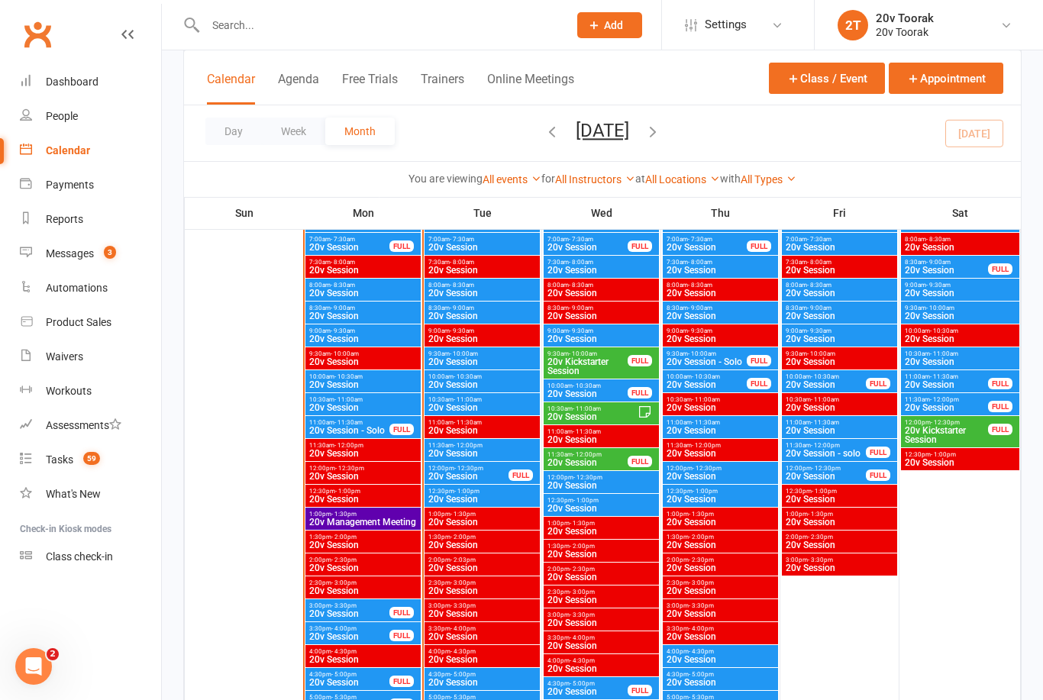
scroll to position [1549, 0]
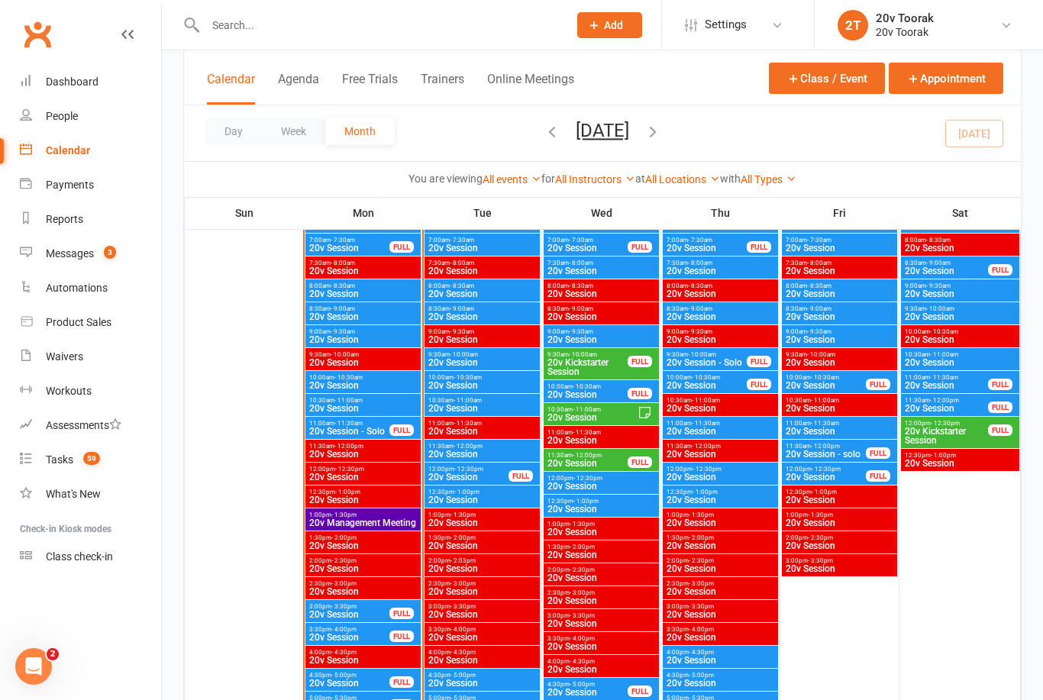
click at [606, 336] on span "20v Session" at bounding box center [601, 339] width 109 height 9
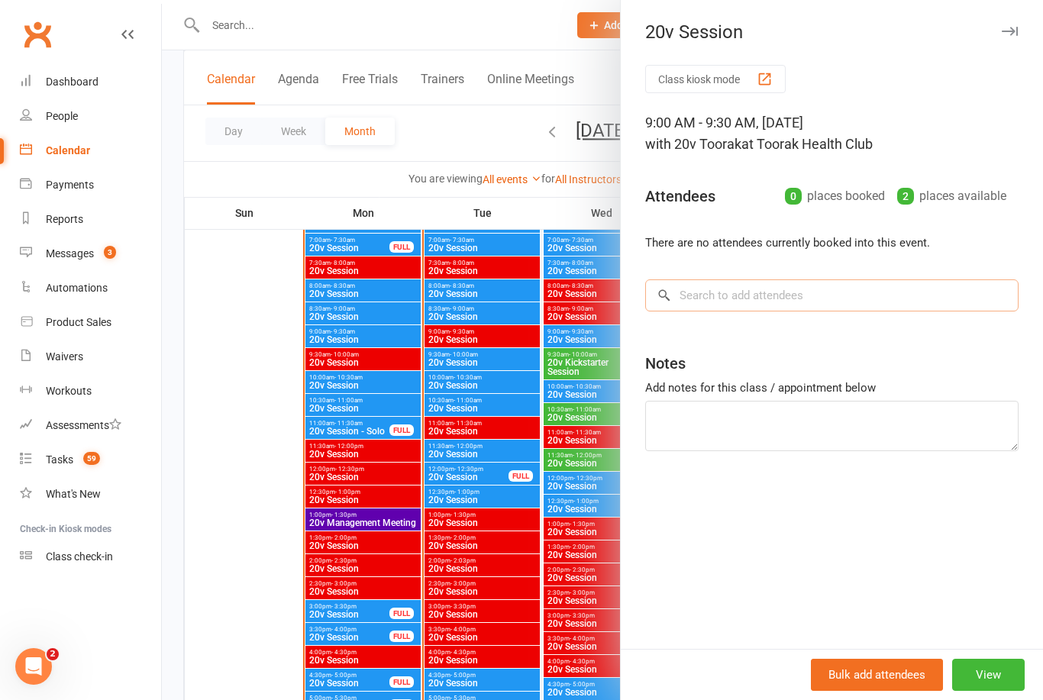
click at [746, 292] on input "search" at bounding box center [831, 295] width 373 height 32
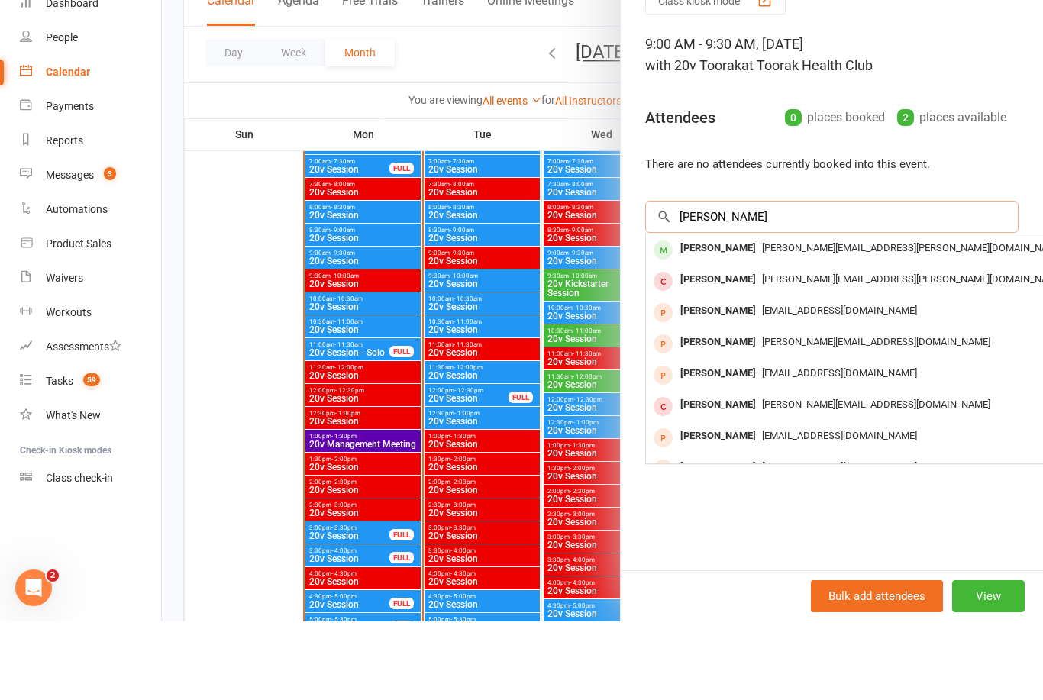
type input "Paul thom"
click at [742, 316] on div "[PERSON_NAME]" at bounding box center [718, 327] width 88 height 22
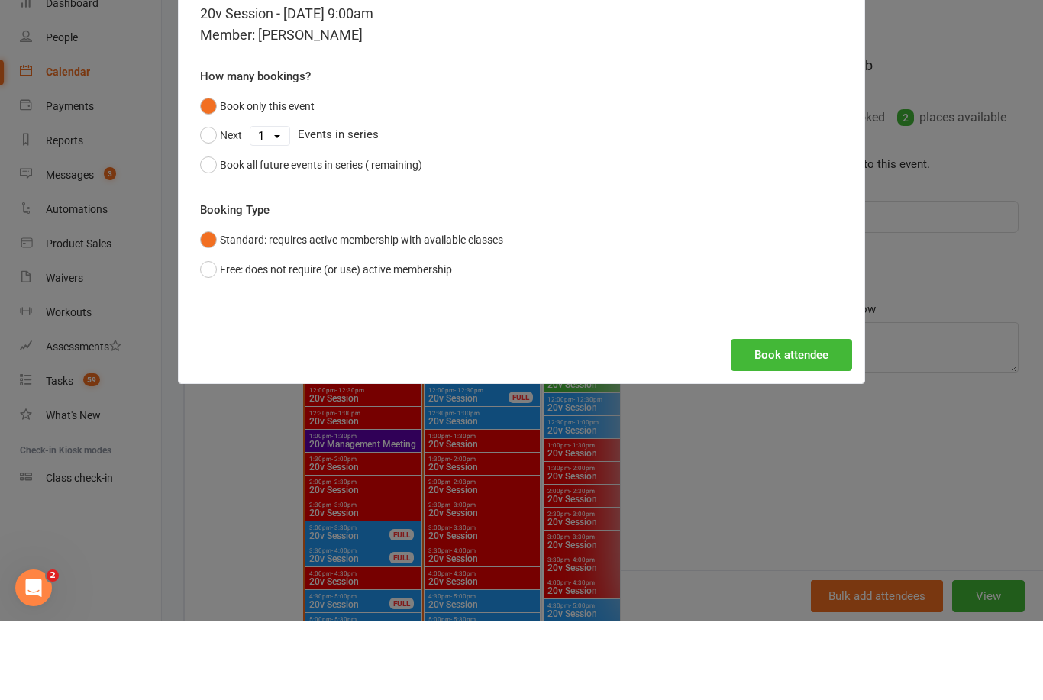
scroll to position [1628, 0]
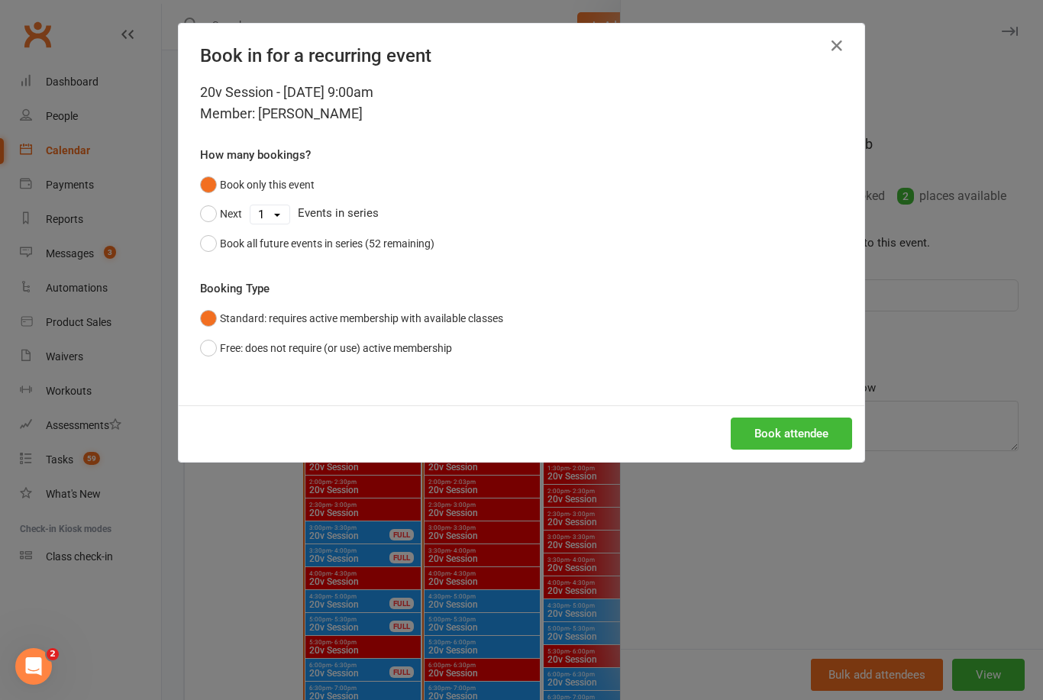
click at [774, 440] on button "Book attendee" at bounding box center [791, 434] width 121 height 32
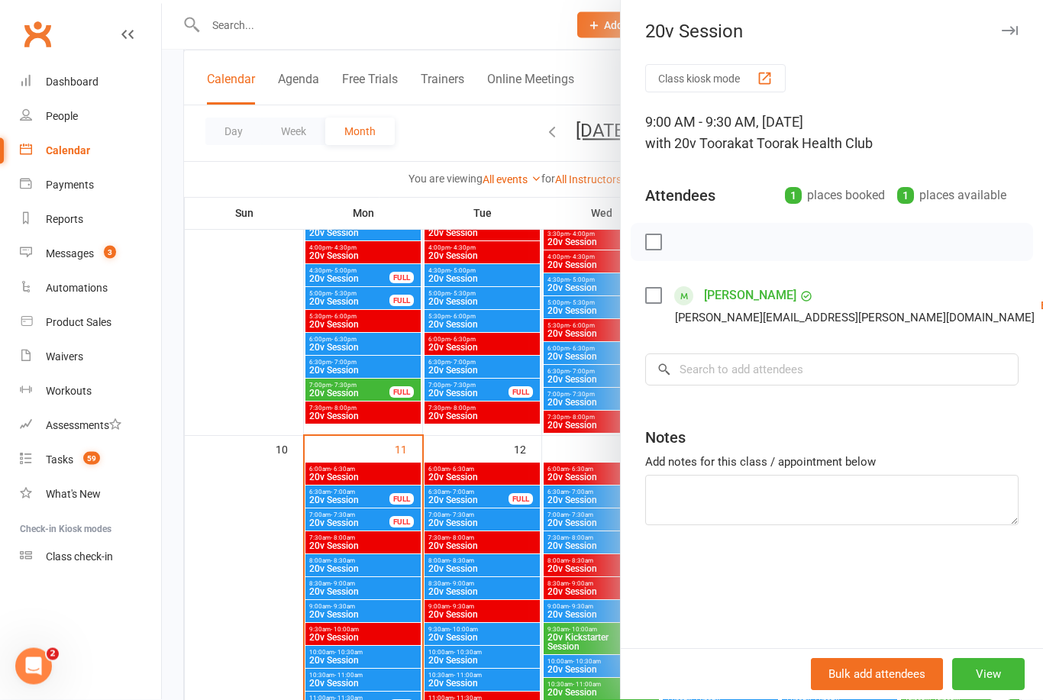
scroll to position [1251, 0]
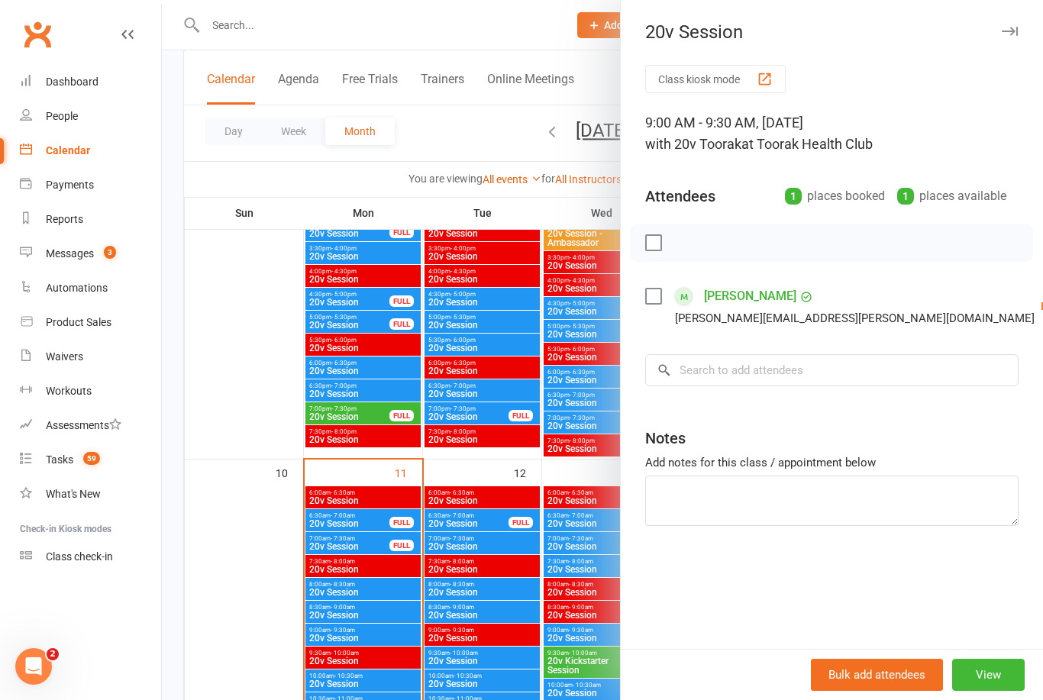
click at [328, 576] on div at bounding box center [602, 350] width 881 height 700
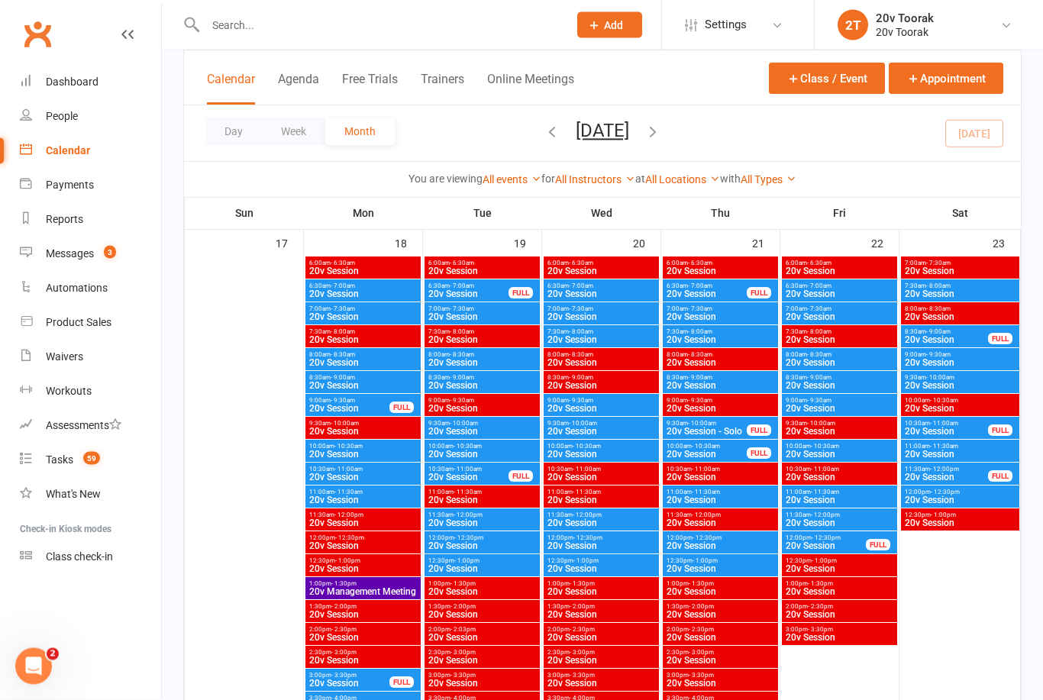
scroll to position [2158, 0]
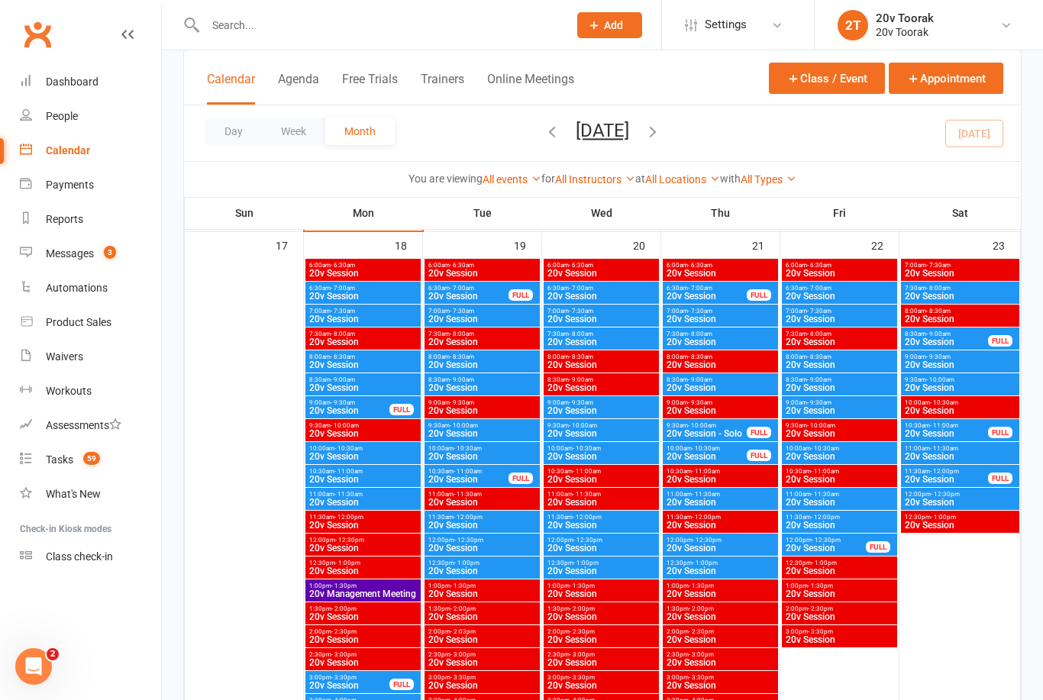
click at [320, 454] on span "20v Session" at bounding box center [362, 456] width 109 height 9
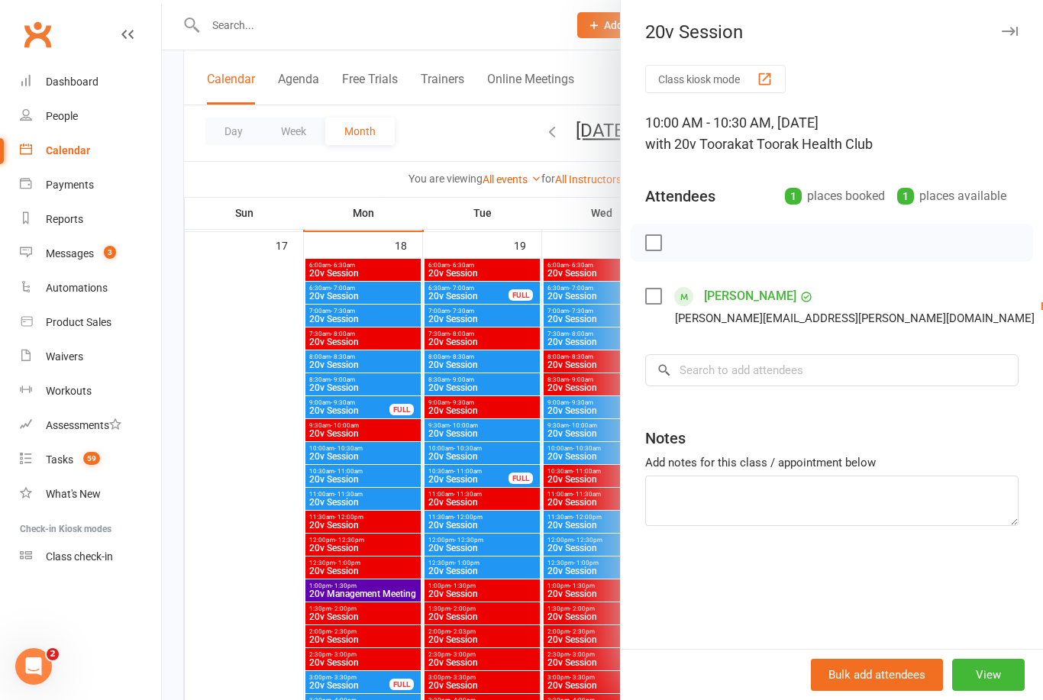
click at [337, 480] on div at bounding box center [602, 350] width 881 height 700
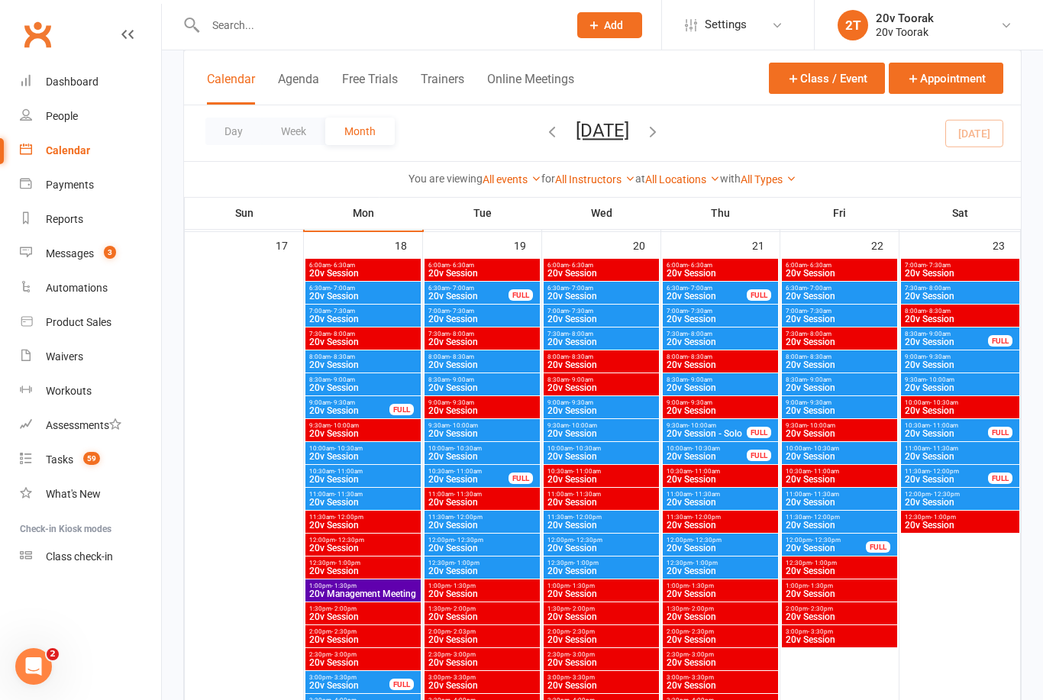
click at [338, 452] on span "20v Session" at bounding box center [362, 456] width 109 height 9
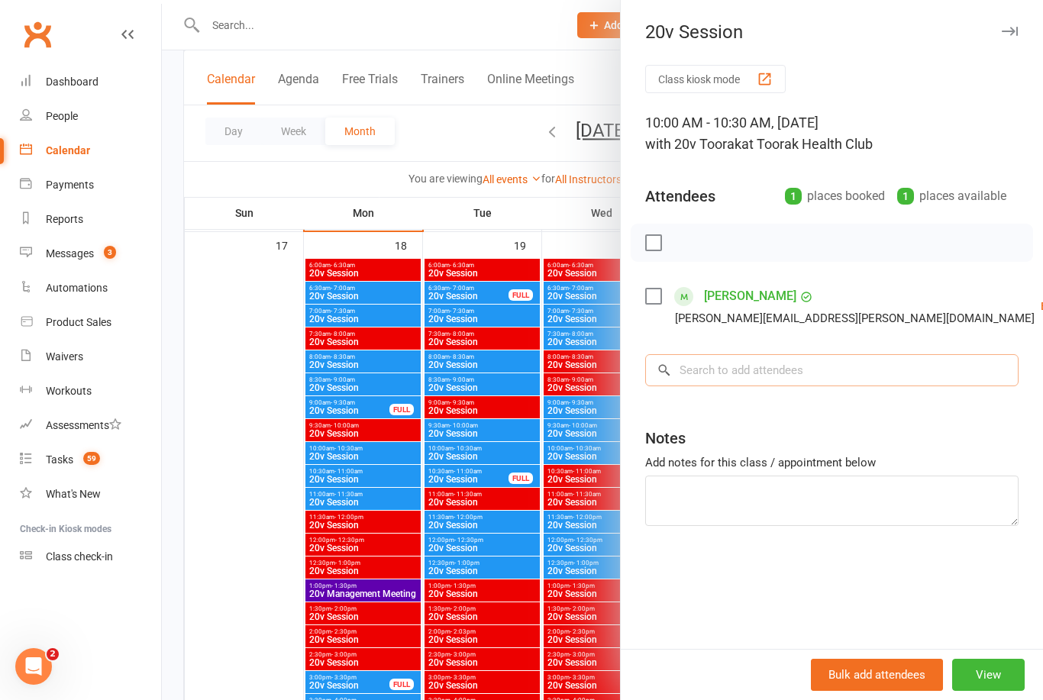
click at [804, 382] on input "search" at bounding box center [831, 370] width 373 height 32
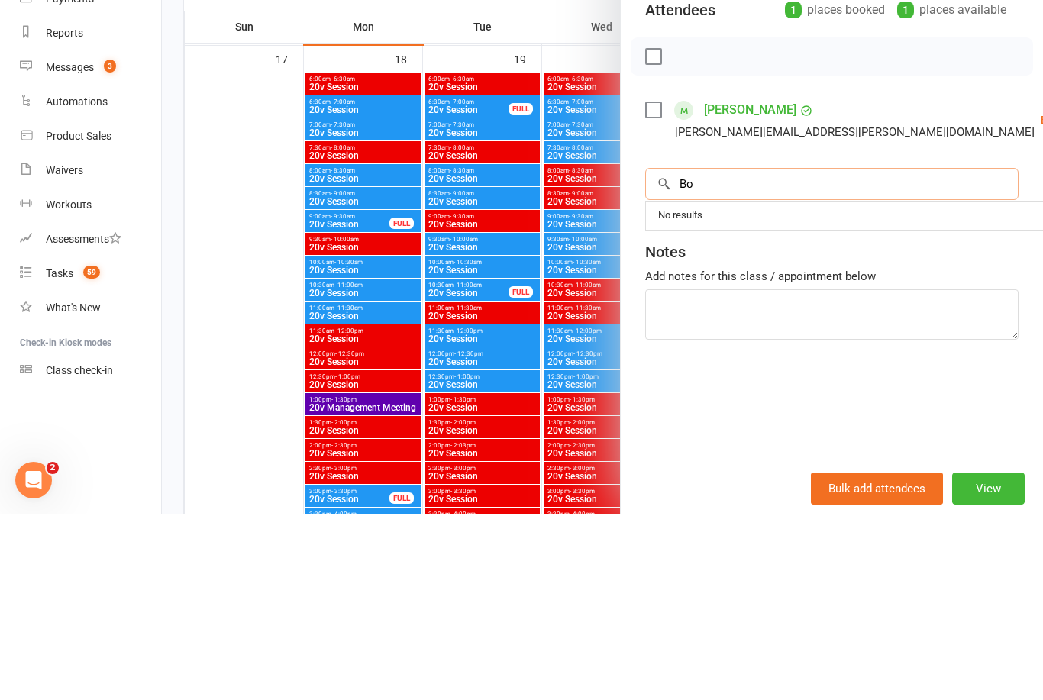
type input "B"
type input "Robyn"
click at [767, 396] on span "robynmason88@gmail.com" at bounding box center [839, 401] width 155 height 11
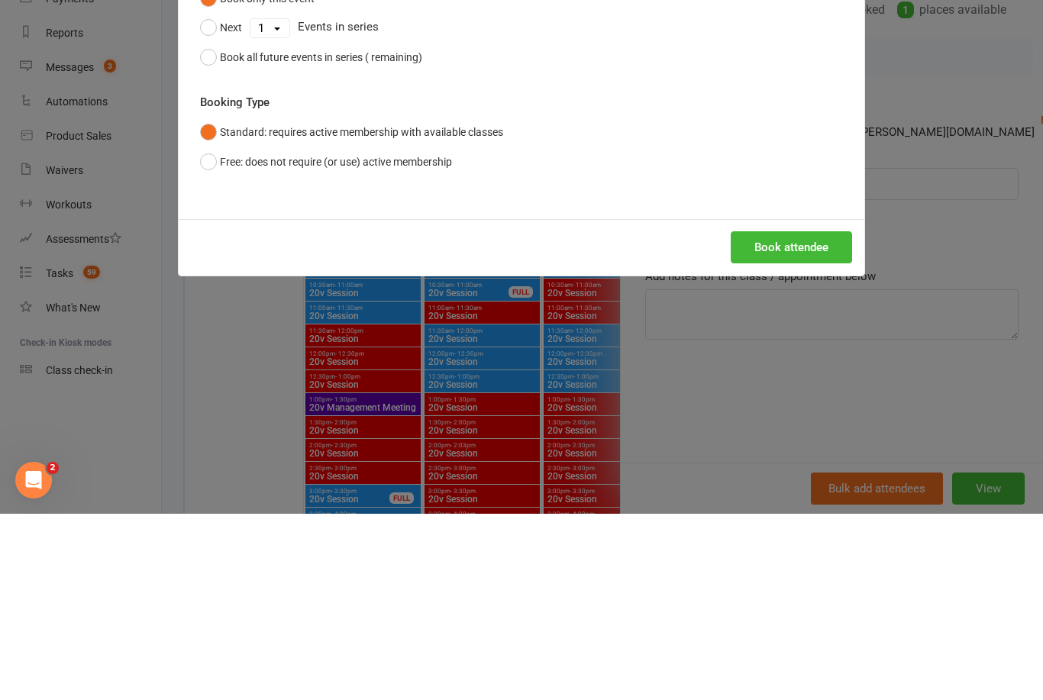
scroll to position [2344, 0]
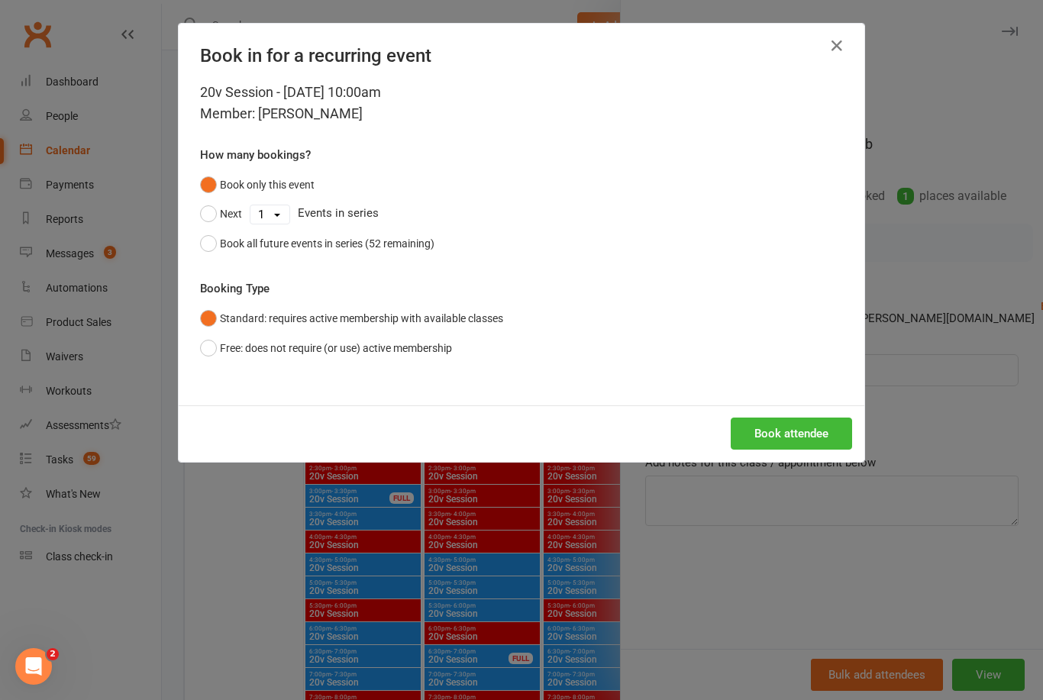
click at [396, 239] on div "Book all future events in series (52 remaining)" at bounding box center [327, 243] width 215 height 17
click at [795, 441] on button "Book attendee" at bounding box center [791, 434] width 121 height 32
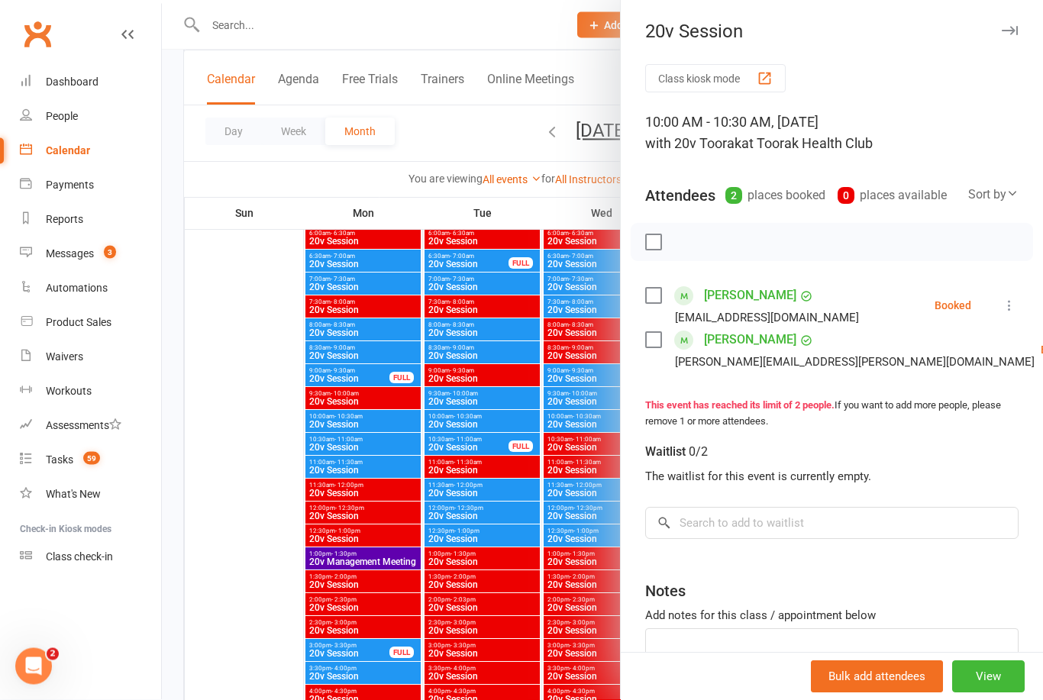
scroll to position [2186, 0]
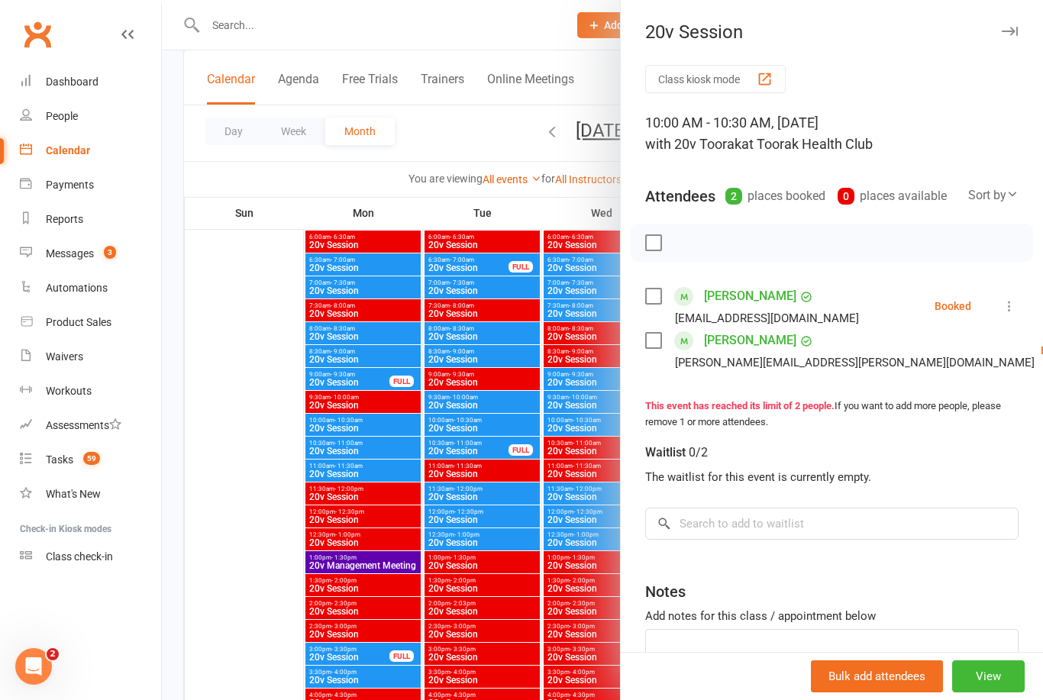
click at [515, 476] on div at bounding box center [602, 350] width 881 height 700
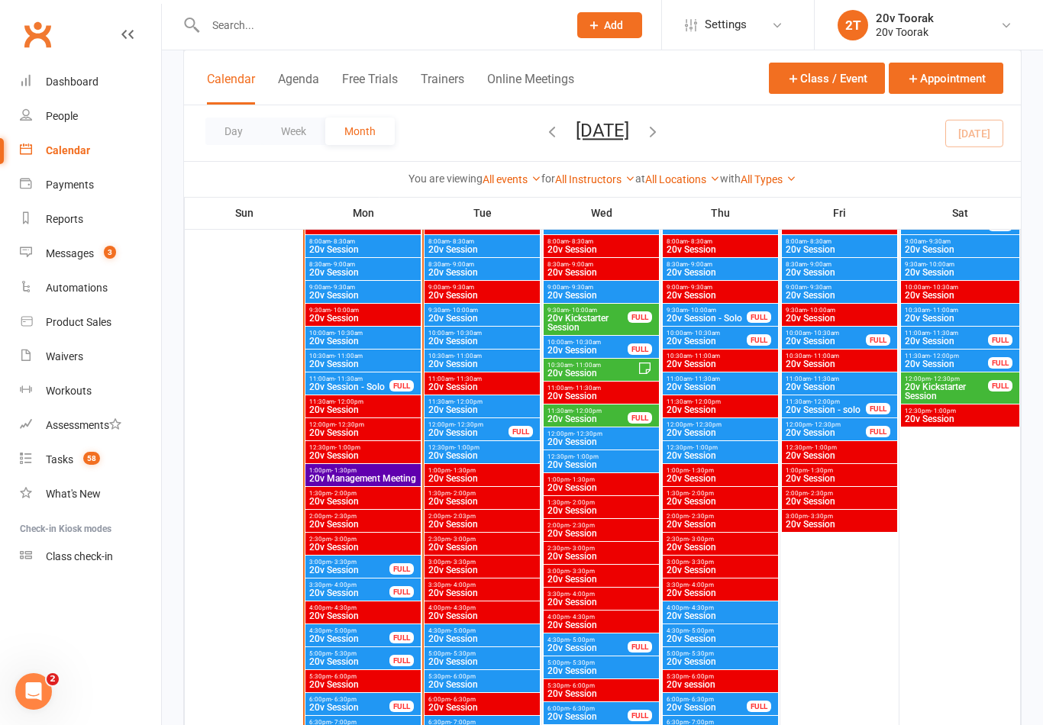
scroll to position [1490, 0]
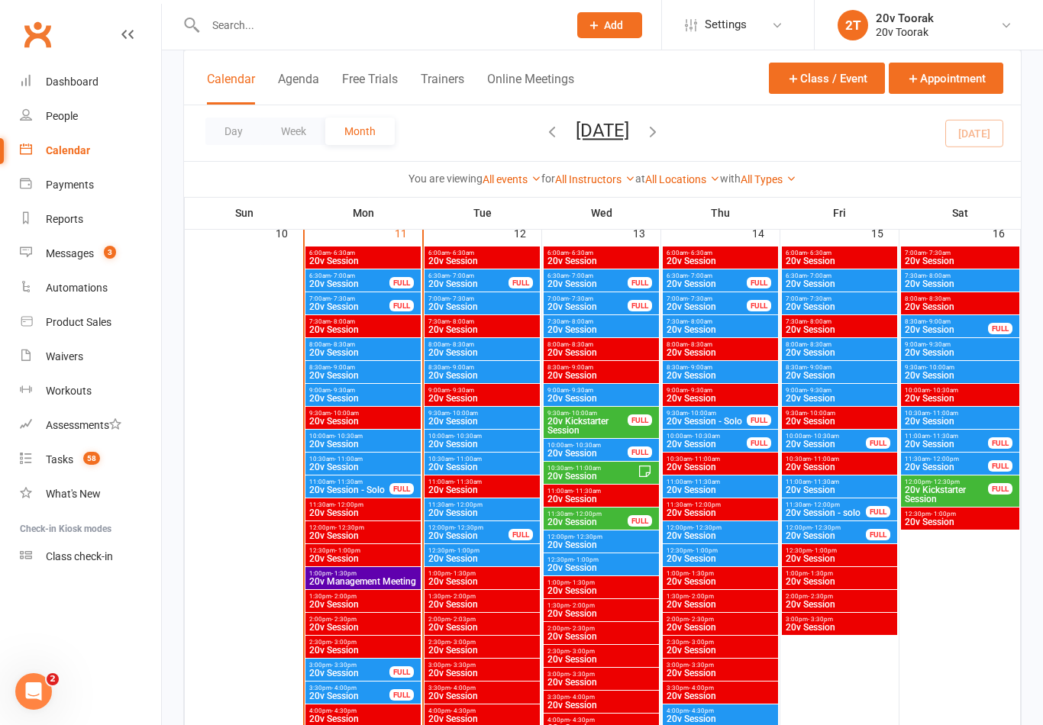
click at [347, 463] on span "20v Session" at bounding box center [362, 467] width 109 height 9
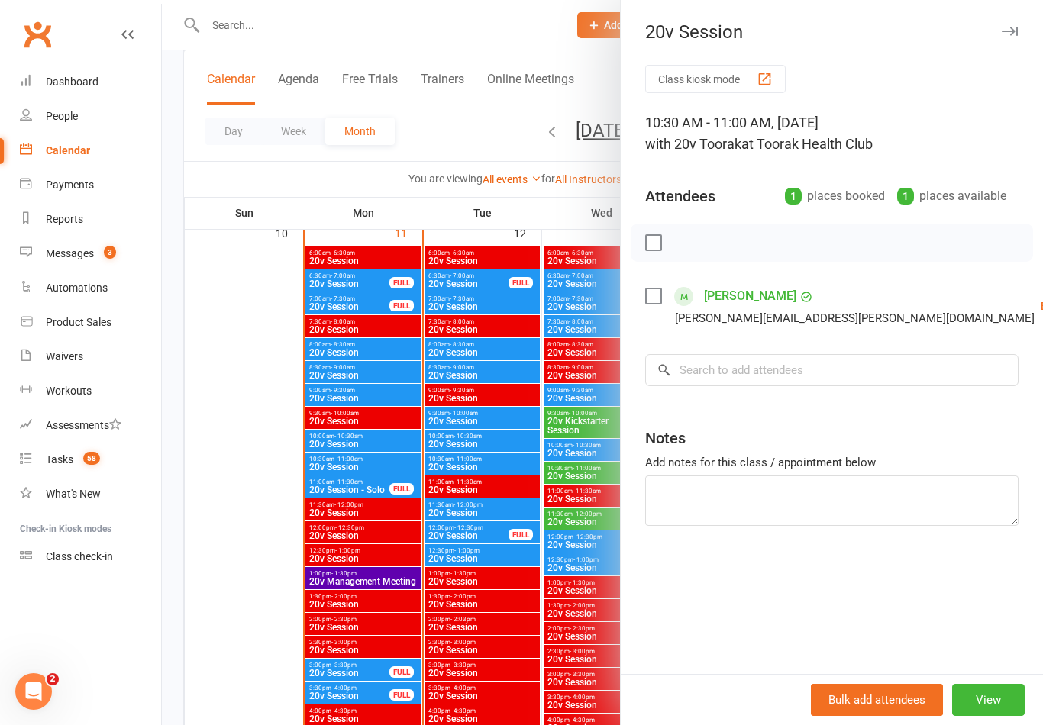
click at [964, 394] on link "Check in" at bounding box center [1042, 397] width 164 height 31
click at [496, 501] on div at bounding box center [602, 362] width 881 height 725
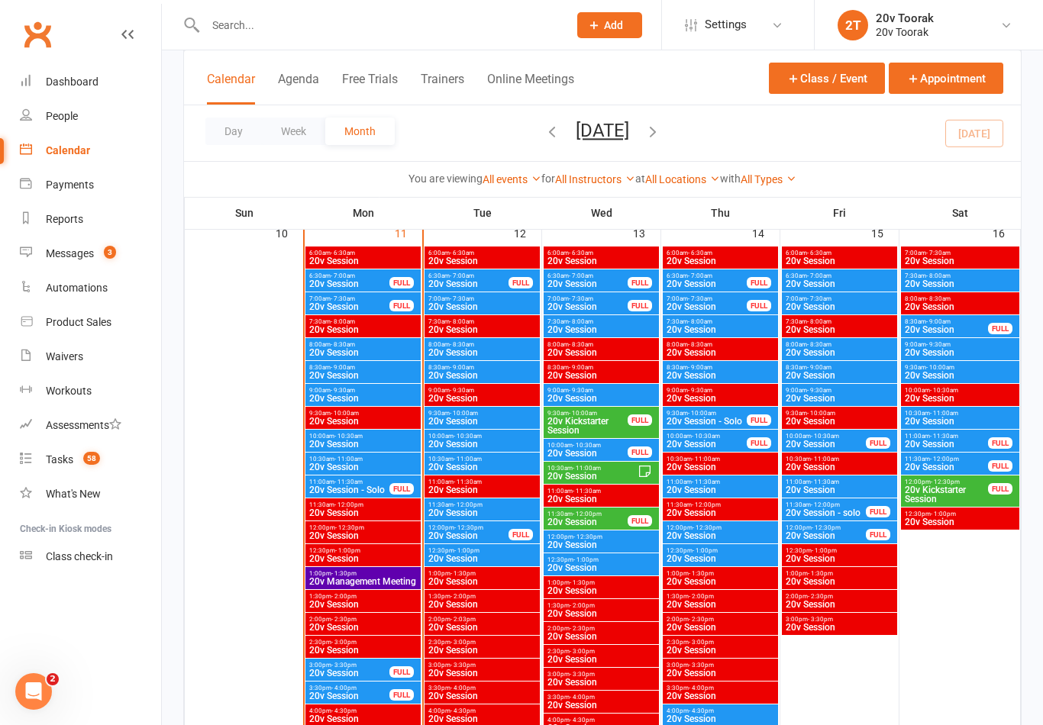
click at [358, 436] on span "- 10:30am" at bounding box center [348, 436] width 28 height 7
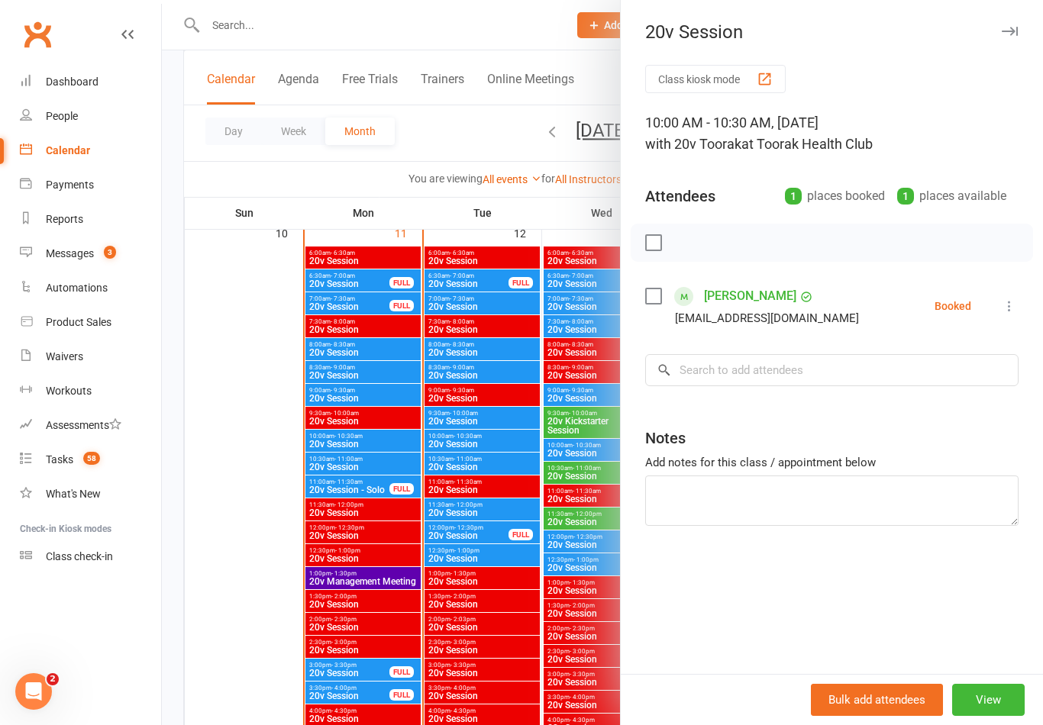
click at [1014, 307] on icon at bounding box center [1009, 306] width 15 height 15
click at [948, 398] on link "Check in" at bounding box center [936, 397] width 164 height 31
click at [451, 544] on div at bounding box center [602, 362] width 881 height 725
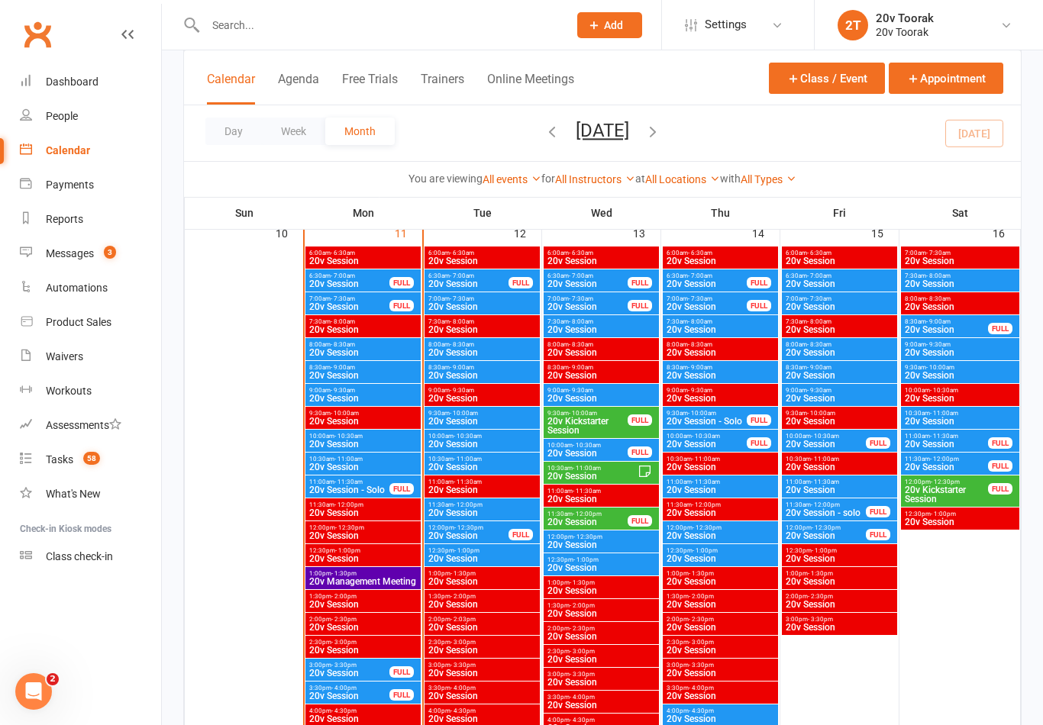
click at [361, 392] on span "9:00am - 9:30am" at bounding box center [362, 390] width 109 height 7
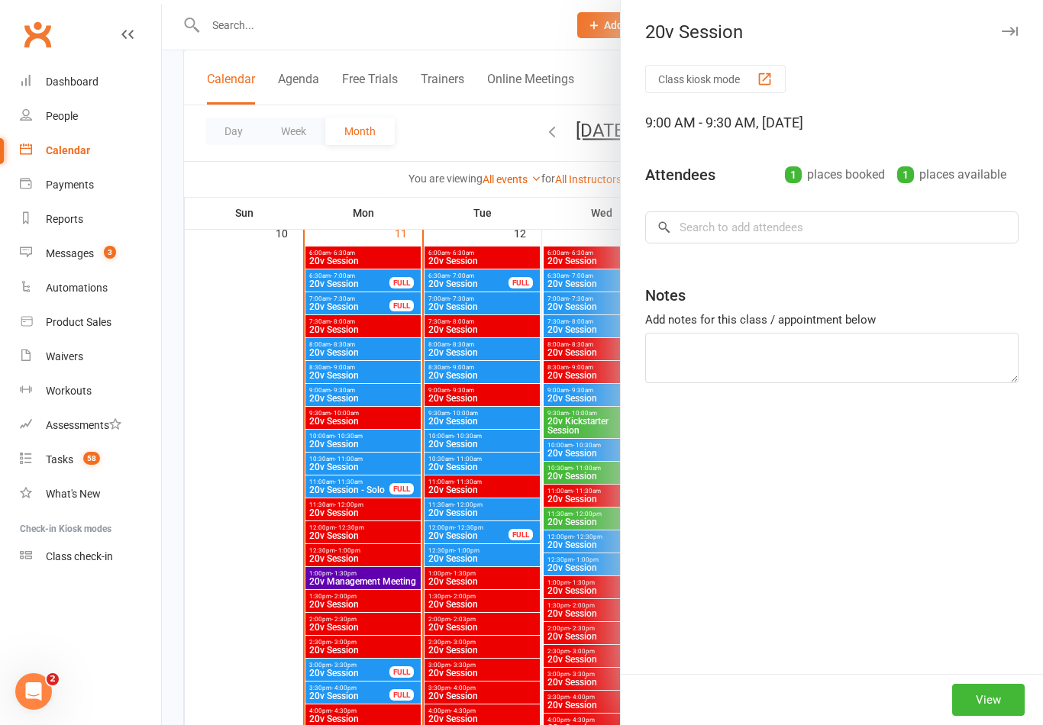
click at [368, 389] on div at bounding box center [602, 362] width 881 height 725
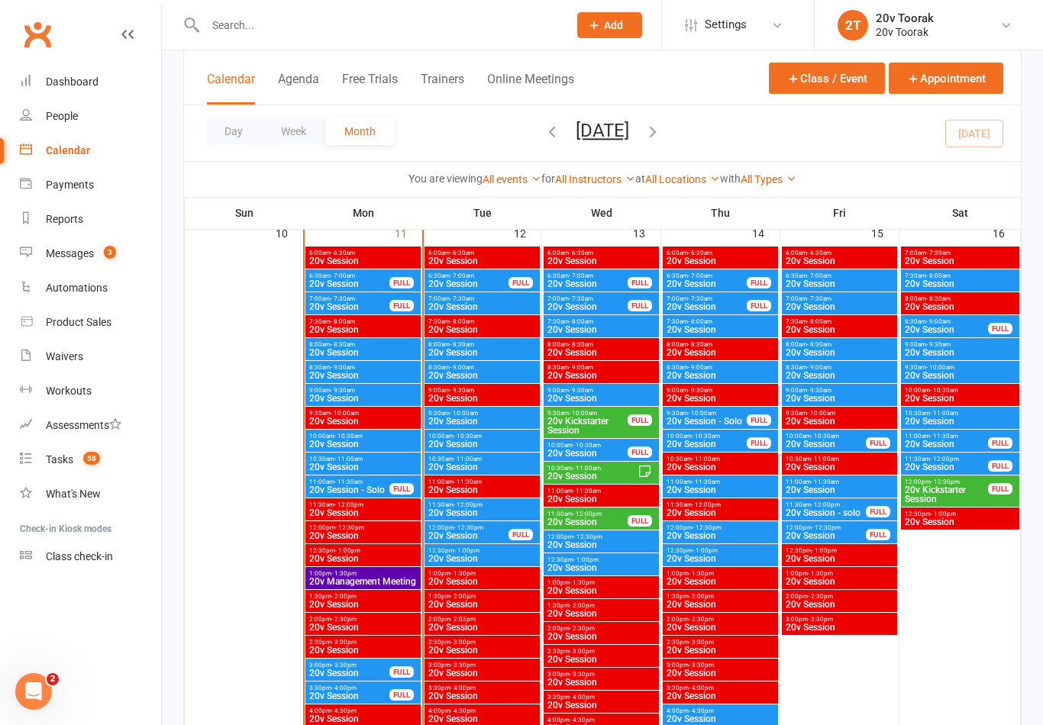
click at [382, 526] on span "12:00pm - 12:30pm" at bounding box center [362, 528] width 109 height 7
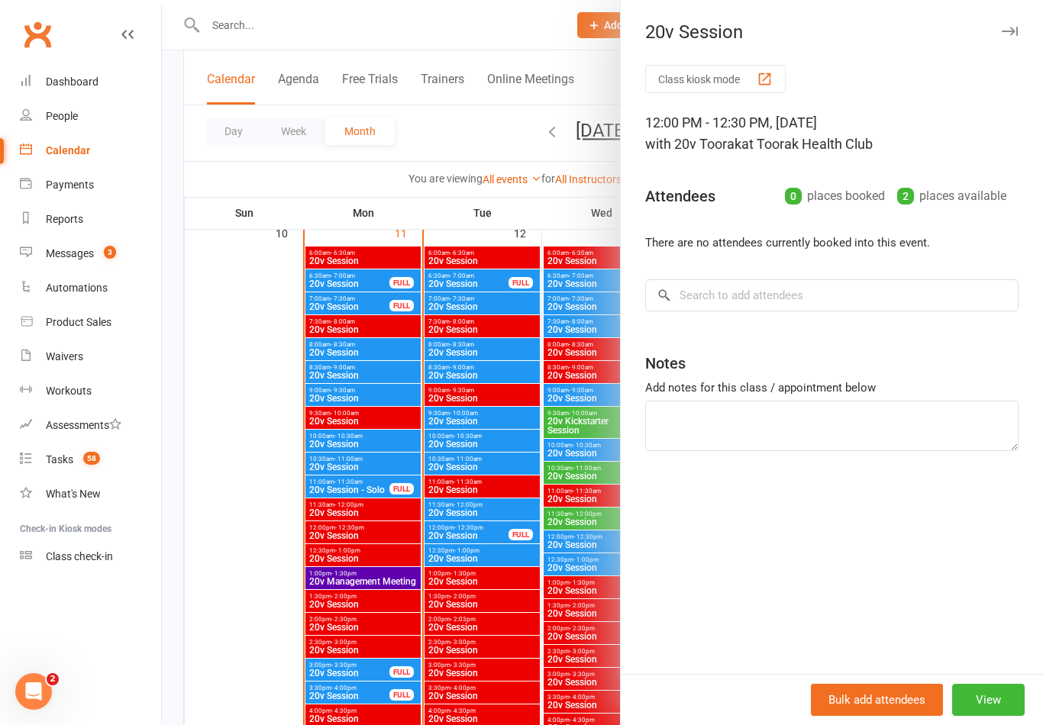
click at [356, 480] on div at bounding box center [602, 362] width 881 height 725
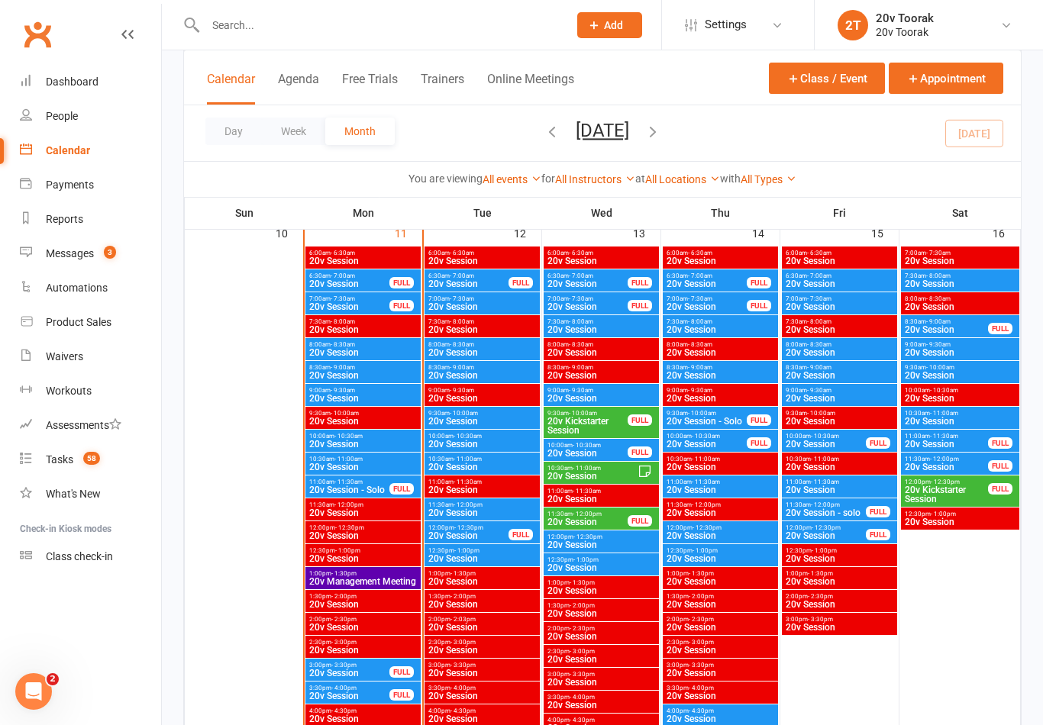
click at [44, 247] on link "Messages 3" at bounding box center [90, 254] width 141 height 34
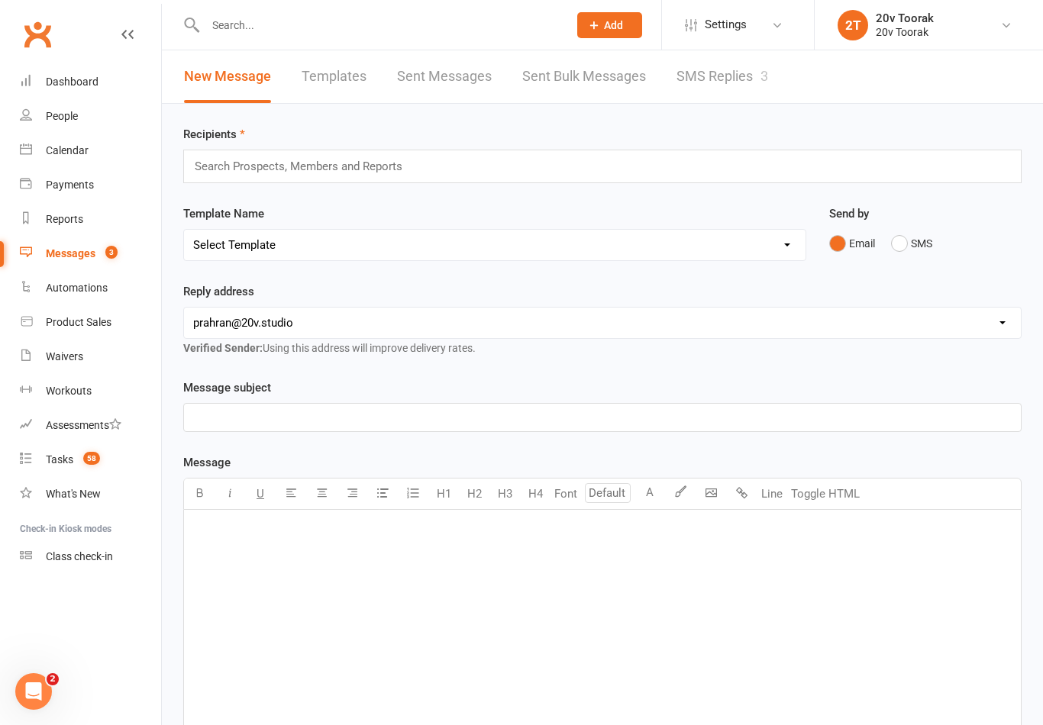
click at [748, 82] on link "SMS Replies 3" at bounding box center [722, 76] width 92 height 53
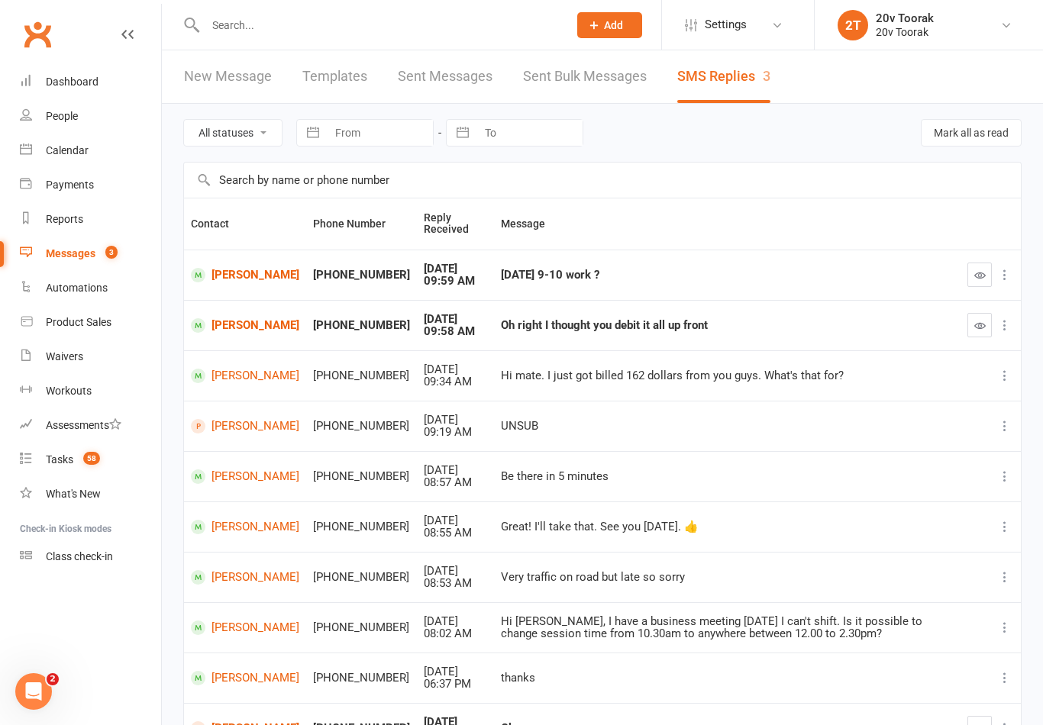
click at [977, 277] on icon "button" at bounding box center [979, 275] width 11 height 11
click at [975, 327] on icon "button" at bounding box center [979, 325] width 11 height 11
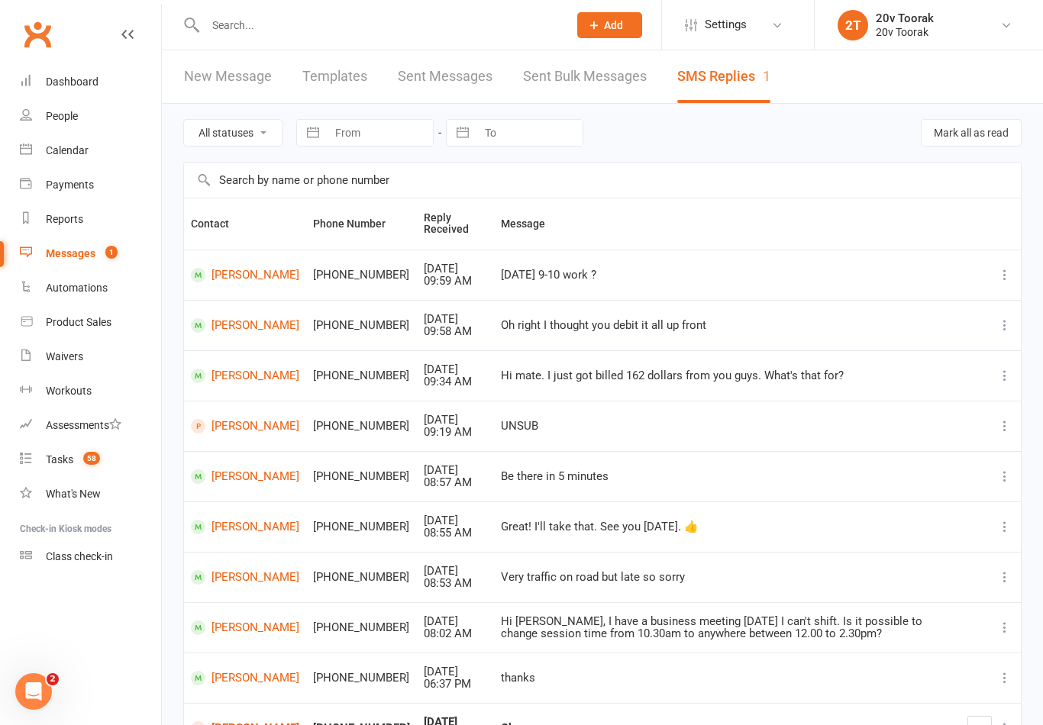
click at [31, 148] on icon at bounding box center [26, 149] width 12 height 12
